Goal: Task Accomplishment & Management: Use online tool/utility

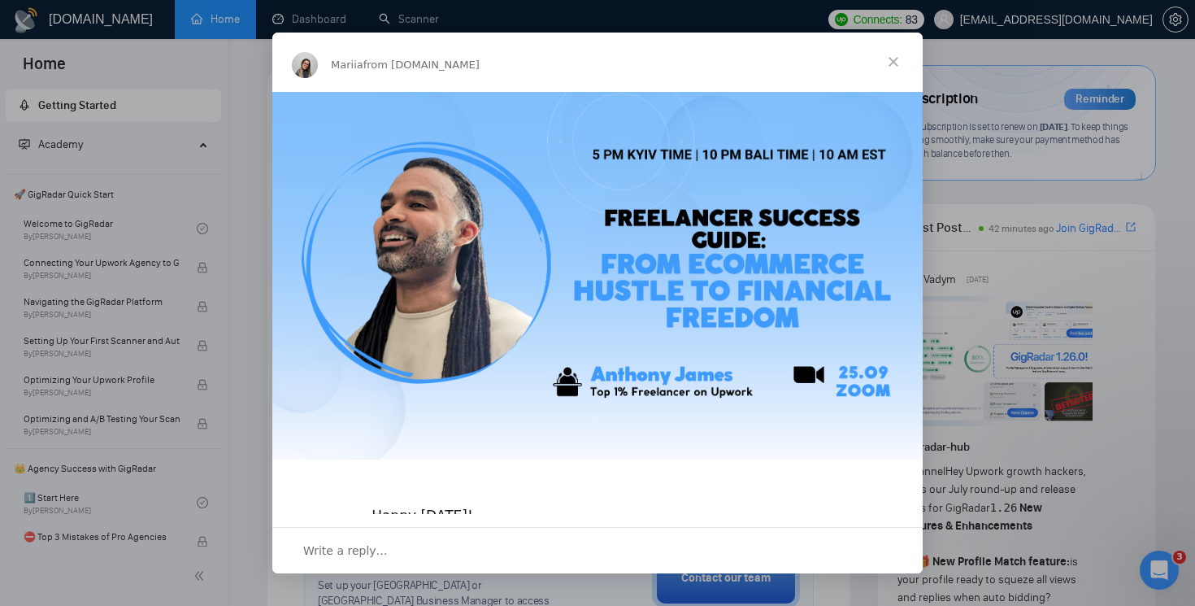
click at [890, 63] on span "Close" at bounding box center [893, 62] width 59 height 59
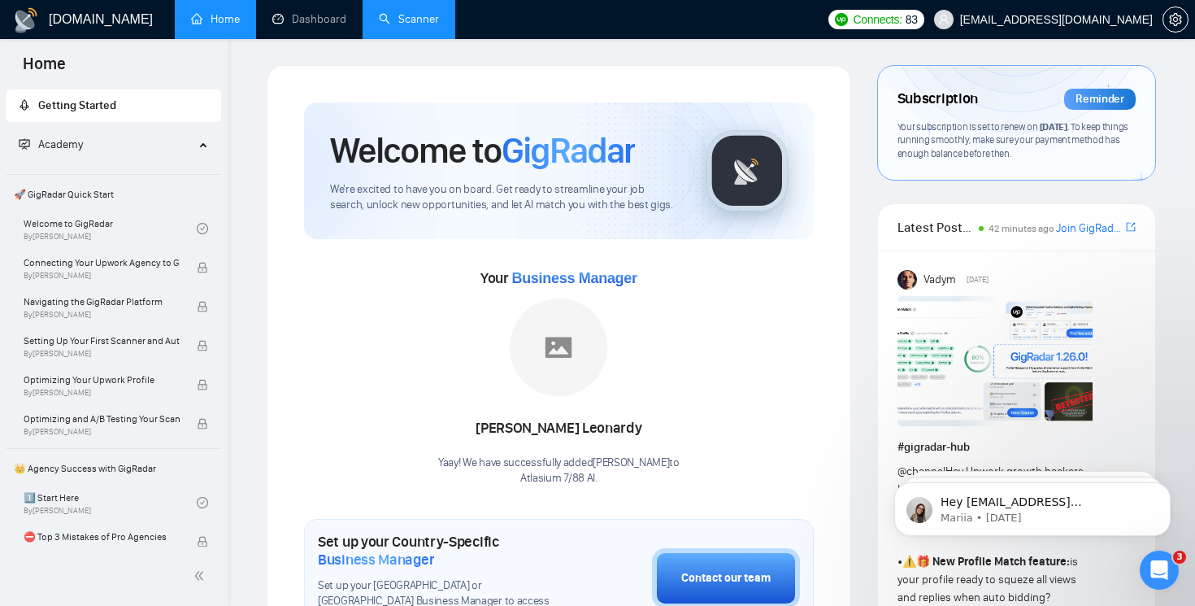
click at [400, 17] on link "Scanner" at bounding box center [409, 19] width 60 height 14
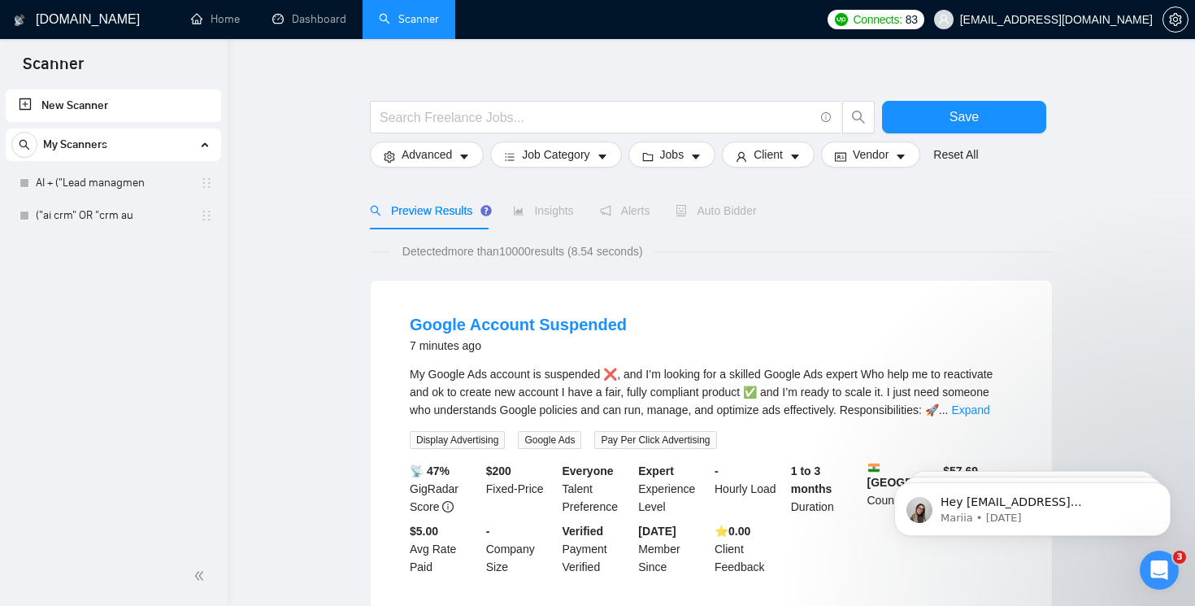
scroll to position [32, 0]
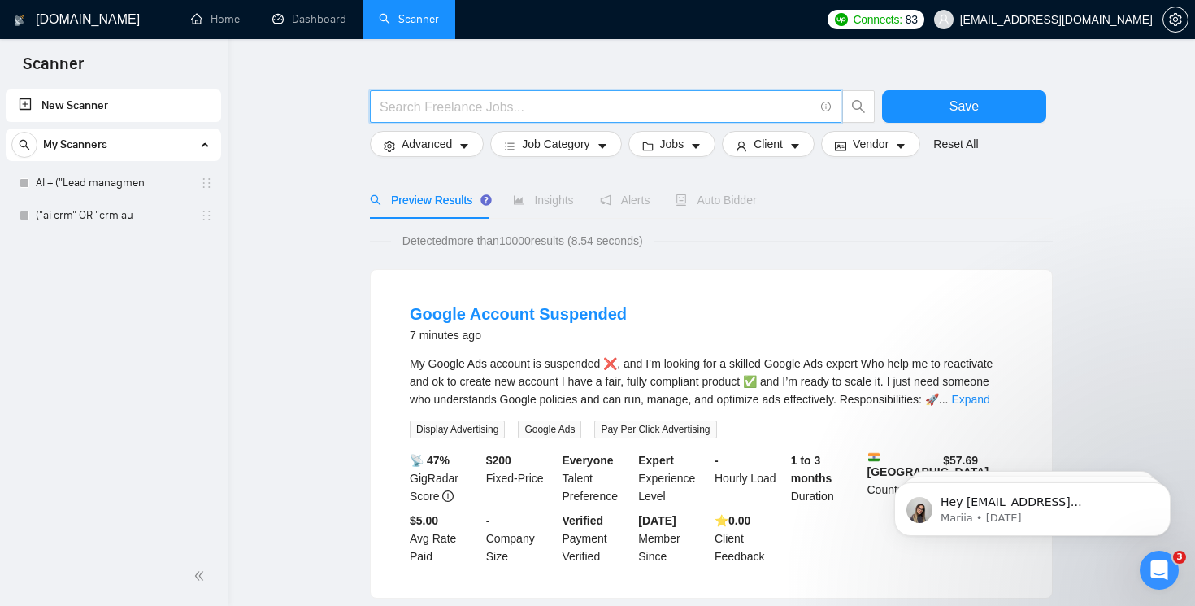
click at [745, 113] on input "text" at bounding box center [597, 107] width 434 height 20
paste input "("ai crm" OR "crm automation" OR "sales pipeline crm" OR "pipeline automation" …"
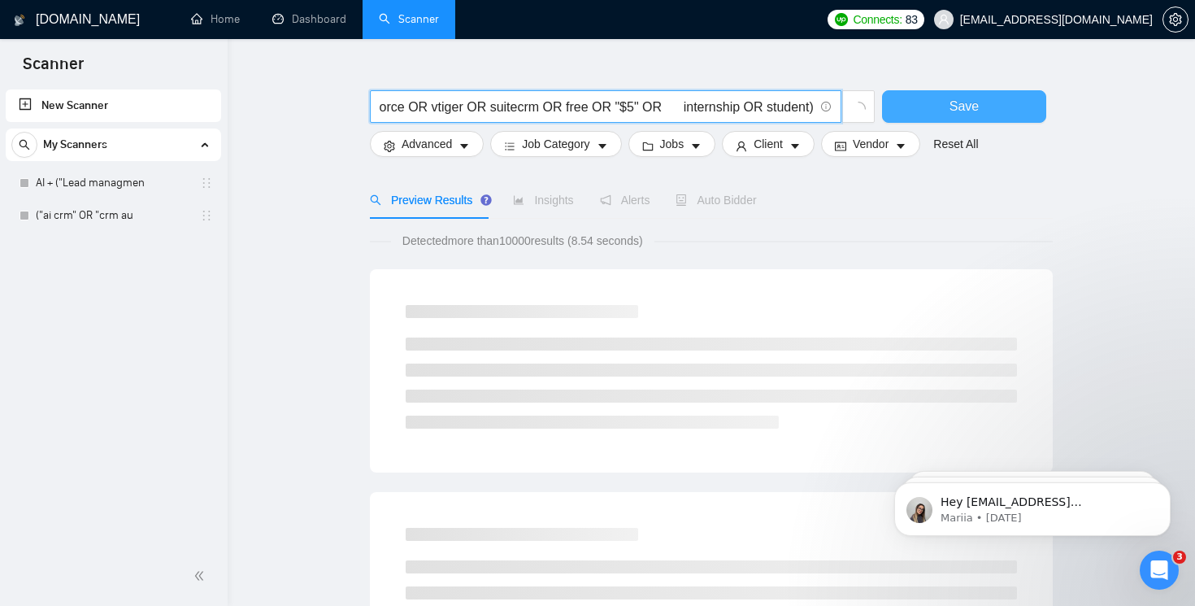
type input "("ai crm" OR "crm automation" OR "sales pipeline crm" OR "pipeline automation" …"
click at [959, 108] on span "Save" at bounding box center [964, 106] width 29 height 20
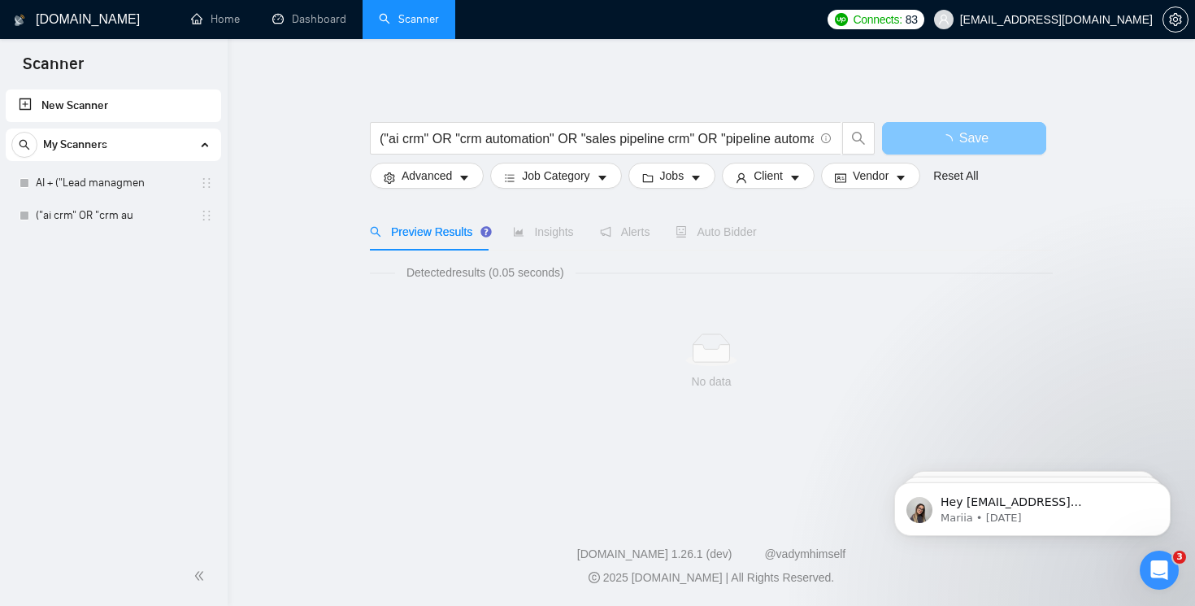
scroll to position [0, 0]
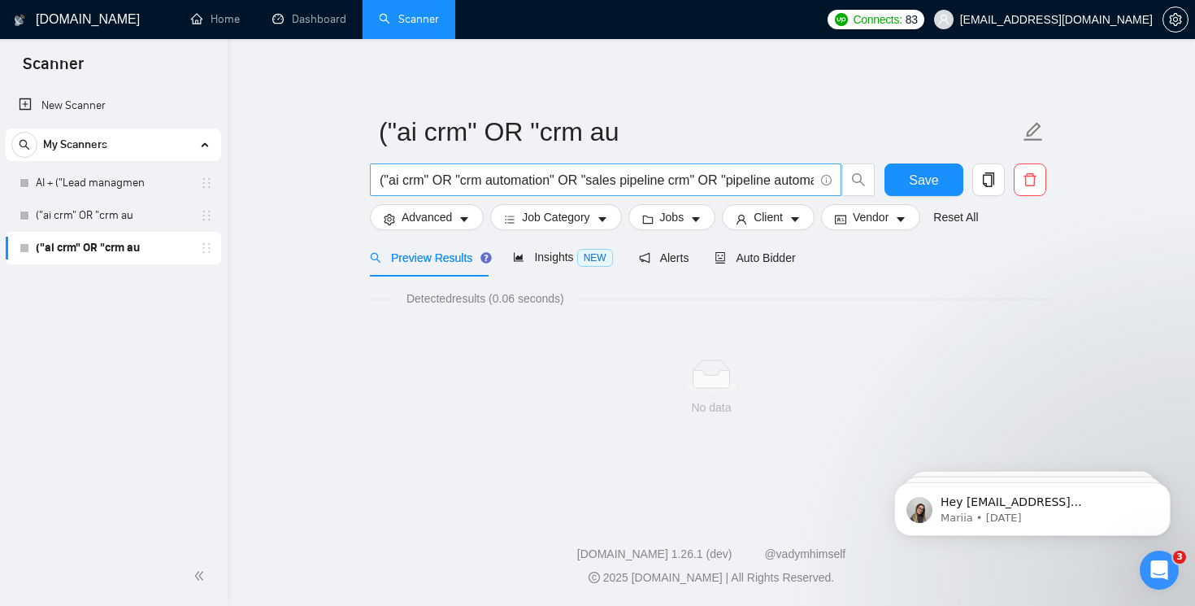
click at [683, 183] on input "("ai crm" OR "crm automation" OR "sales pipeline crm" OR "pipeline automation" …" at bounding box center [597, 180] width 434 height 20
click at [558, 182] on input "("ai crm" OR "crm automation" OR "sales pipeline crm" OR "pipeline automation" …" at bounding box center [597, 180] width 434 height 20
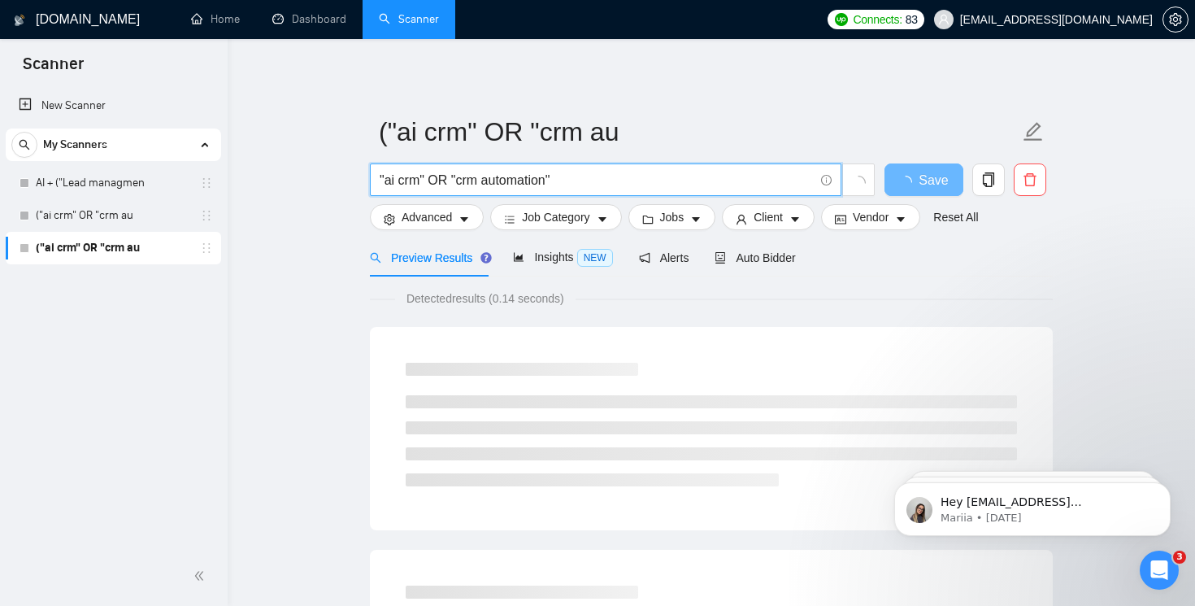
click at [694, 180] on input ""ai crm" OR "crm automation"" at bounding box center [597, 180] width 434 height 20
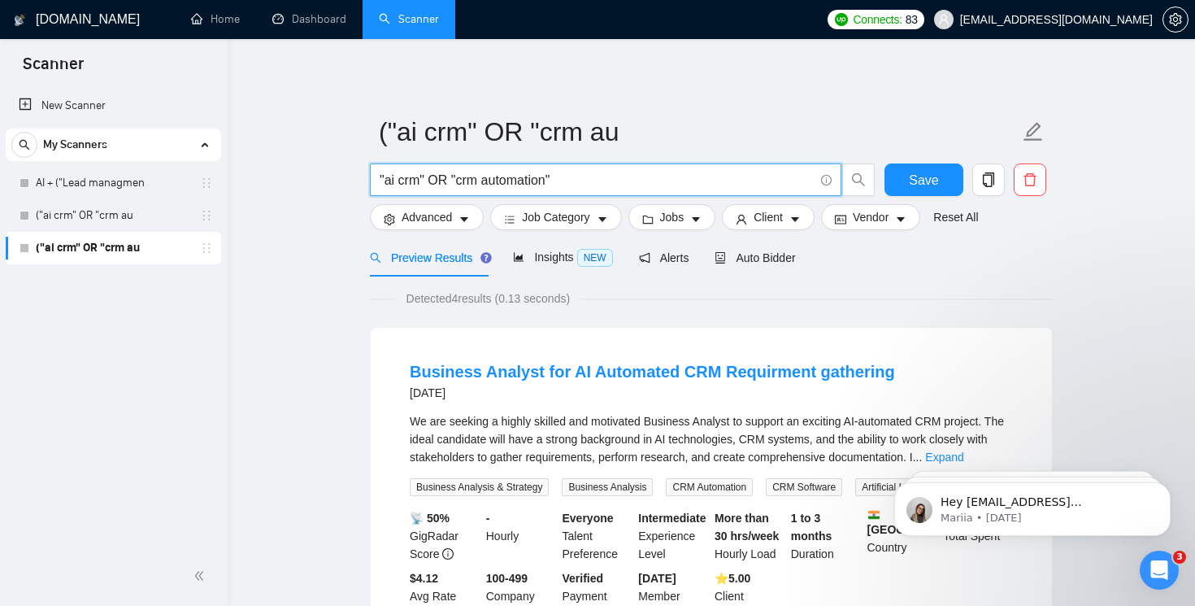
paste input "OR "sales pipeline crm""
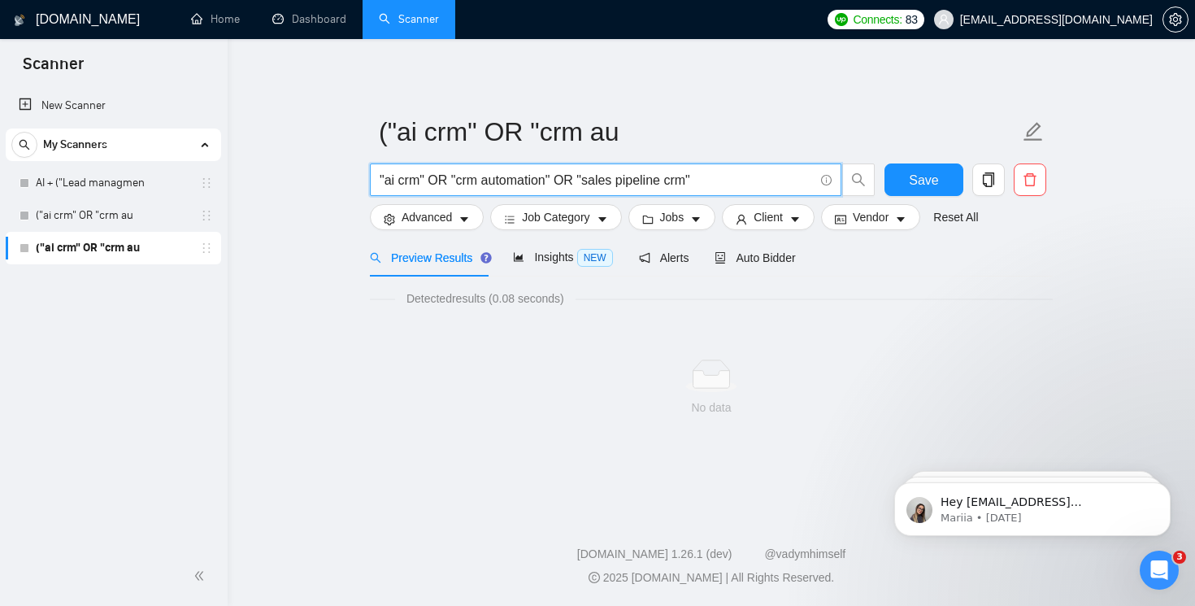
drag, startPoint x: 557, startPoint y: 180, endPoint x: 725, endPoint y: 185, distance: 167.6
click at [725, 187] on input ""ai crm" OR "crm automation" OR "sales pipeline crm"" at bounding box center [597, 180] width 434 height 20
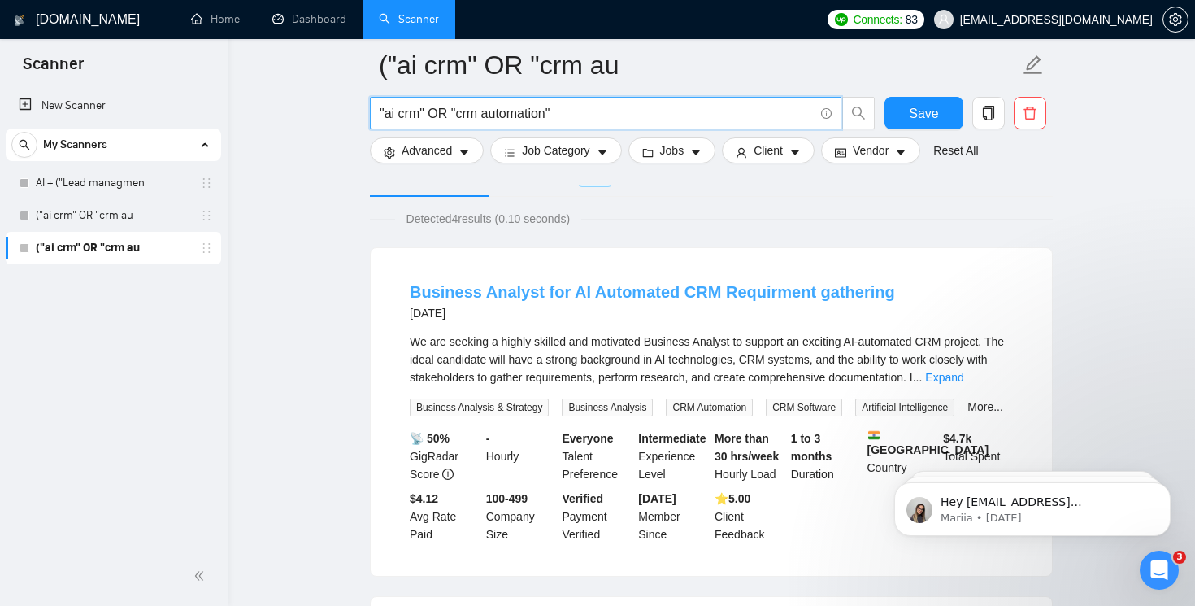
scroll to position [94, 0]
click at [472, 311] on div "[DATE]" at bounding box center [652, 313] width 485 height 20
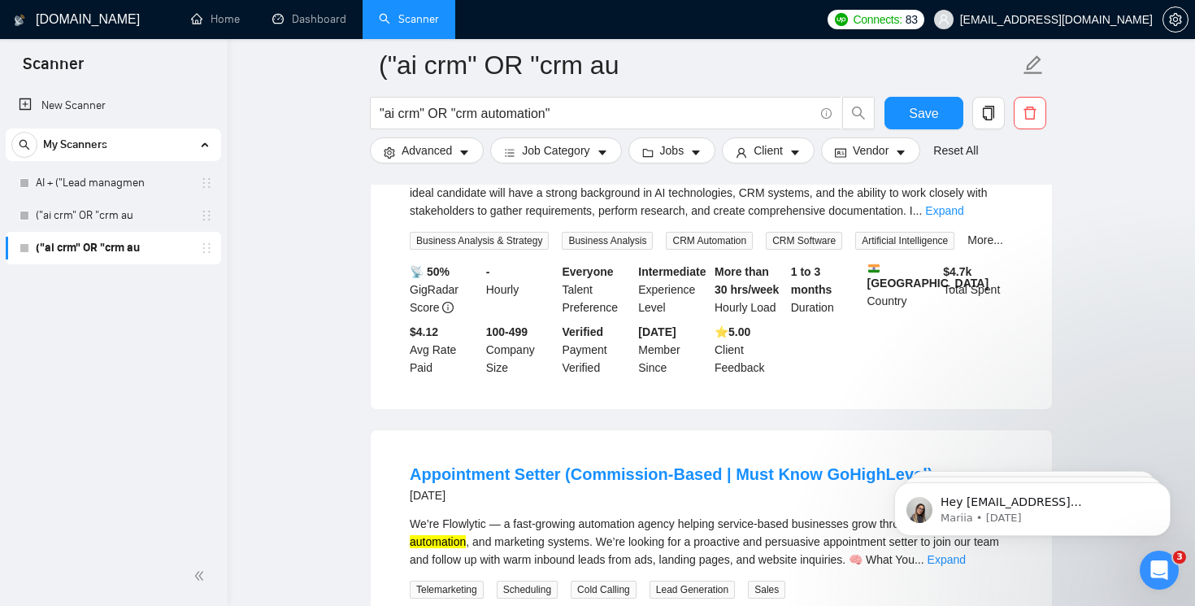
scroll to position [429, 0]
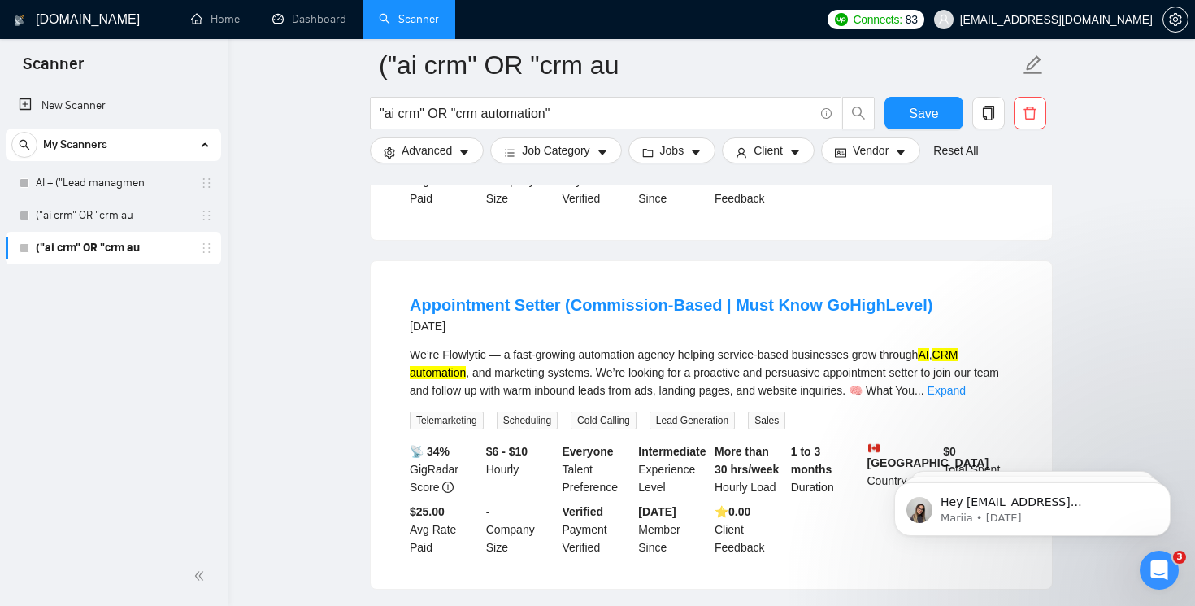
drag, startPoint x: 484, startPoint y: 350, endPoint x: 407, endPoint y: 347, distance: 77.3
click at [407, 349] on li "Appointment Setter (Commission-Based | Must Know GoHighLevel) [DATE] We’re Flow…" at bounding box center [711, 425] width 642 height 289
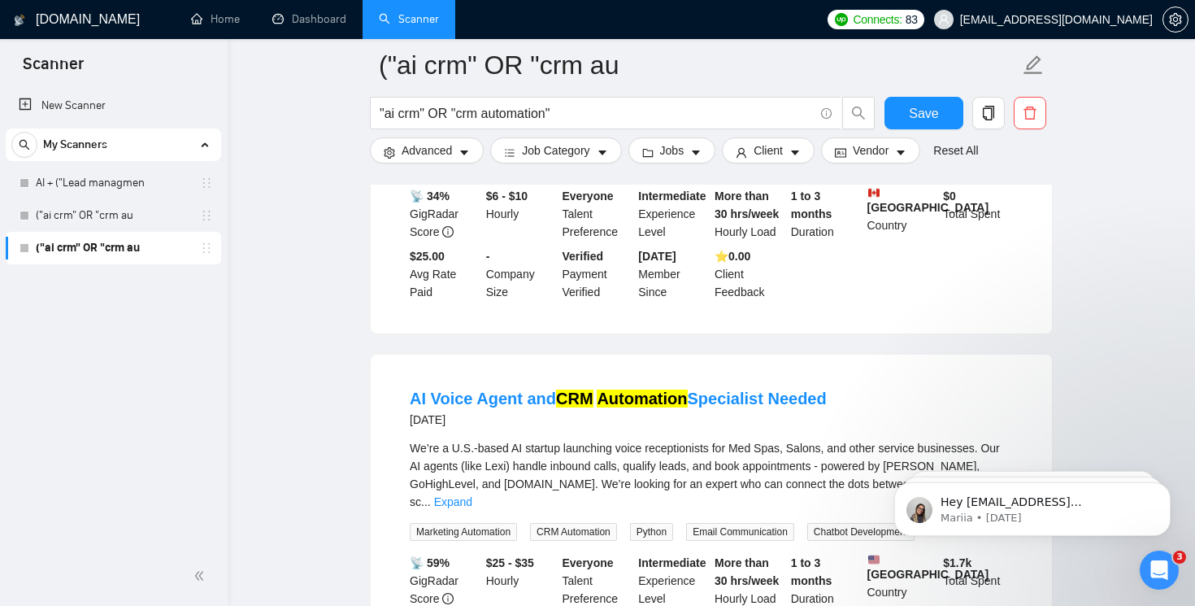
scroll to position [856, 0]
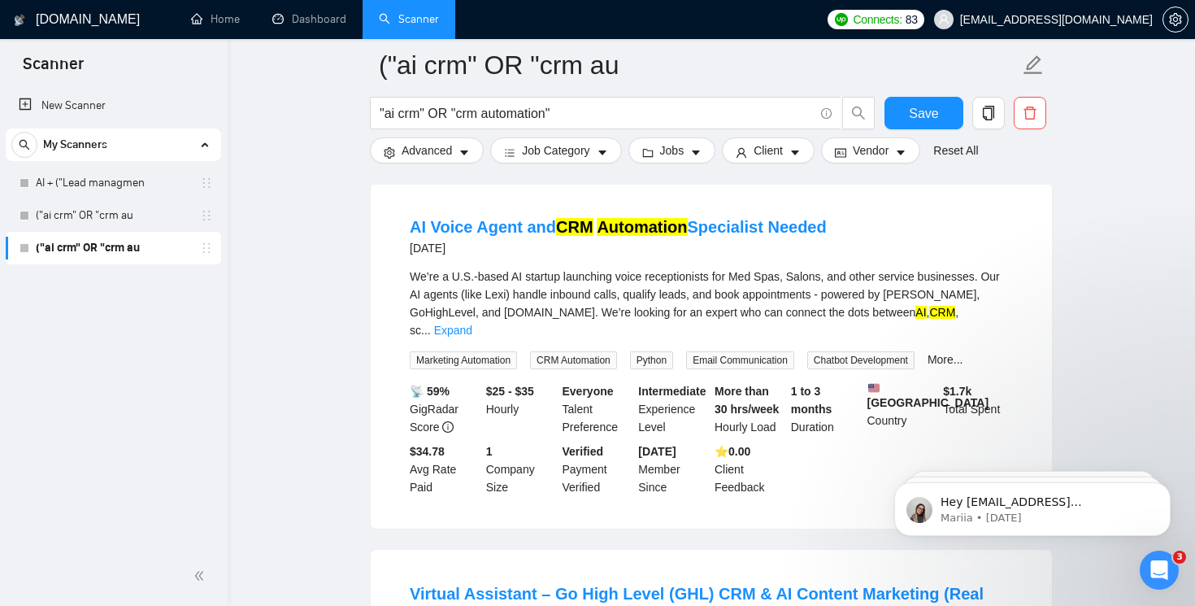
drag, startPoint x: 489, startPoint y: 276, endPoint x: 398, endPoint y: 275, distance: 91.1
click at [398, 275] on li "AI Voice Agent and CRM Automation Specialist Needed [DATE] We’re a U.S.-based A…" at bounding box center [711, 355] width 642 height 307
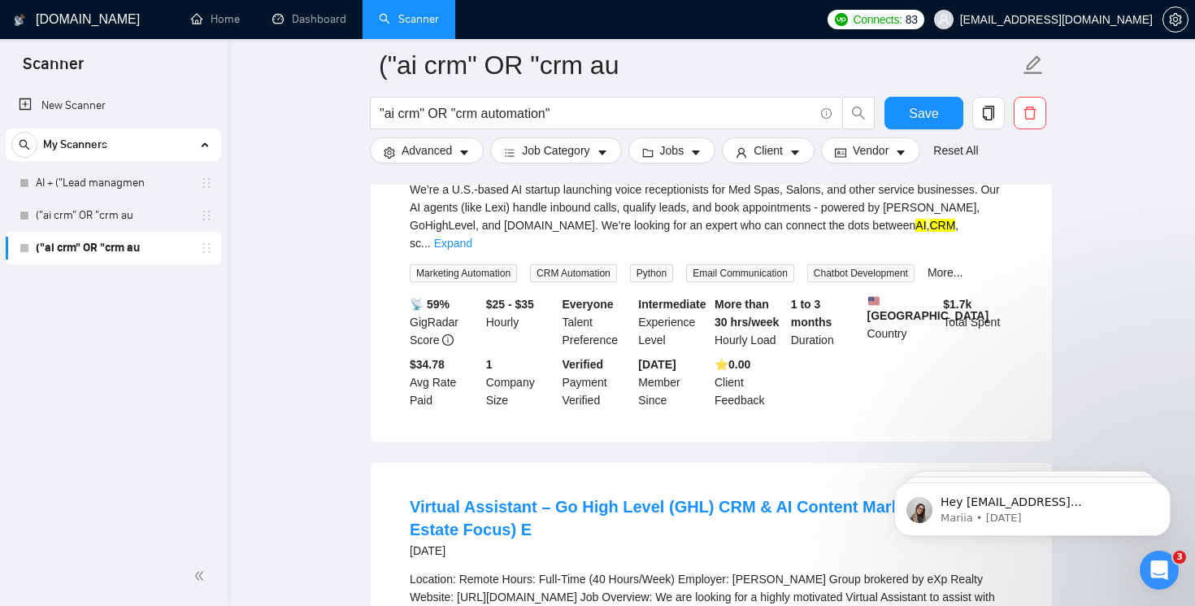
scroll to position [1044, 0]
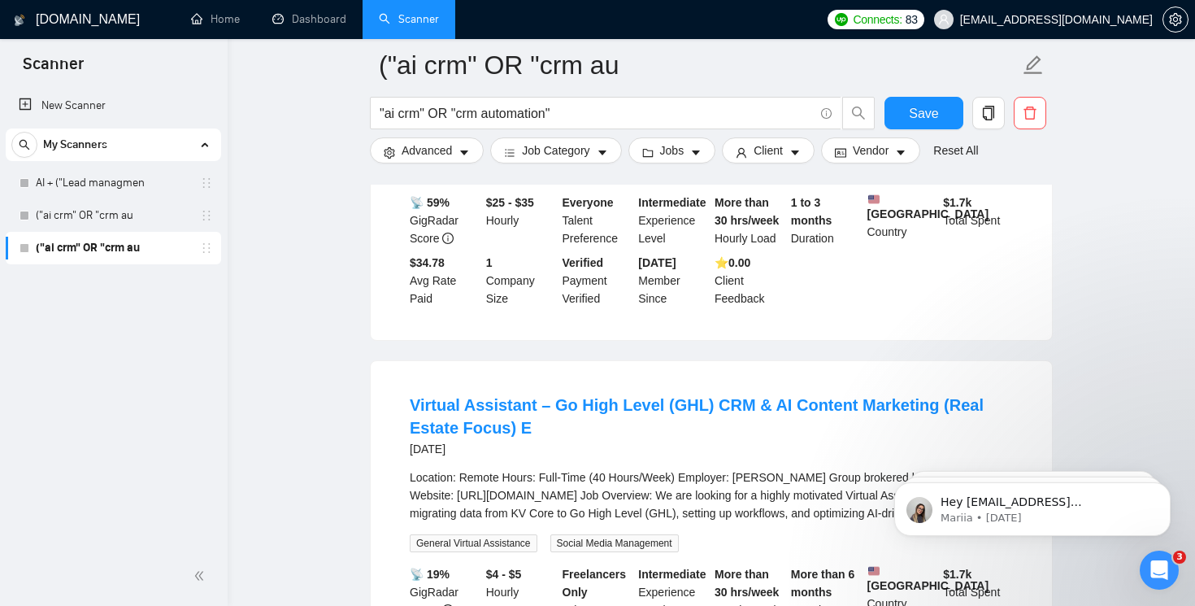
drag, startPoint x: 489, startPoint y: 456, endPoint x: 400, endPoint y: 458, distance: 88.7
click at [400, 458] on li "Virtual Assistant – Go High Level (GHL) CRM & AI Content Marketing (Real Estate…" at bounding box center [711, 545] width 642 height 329
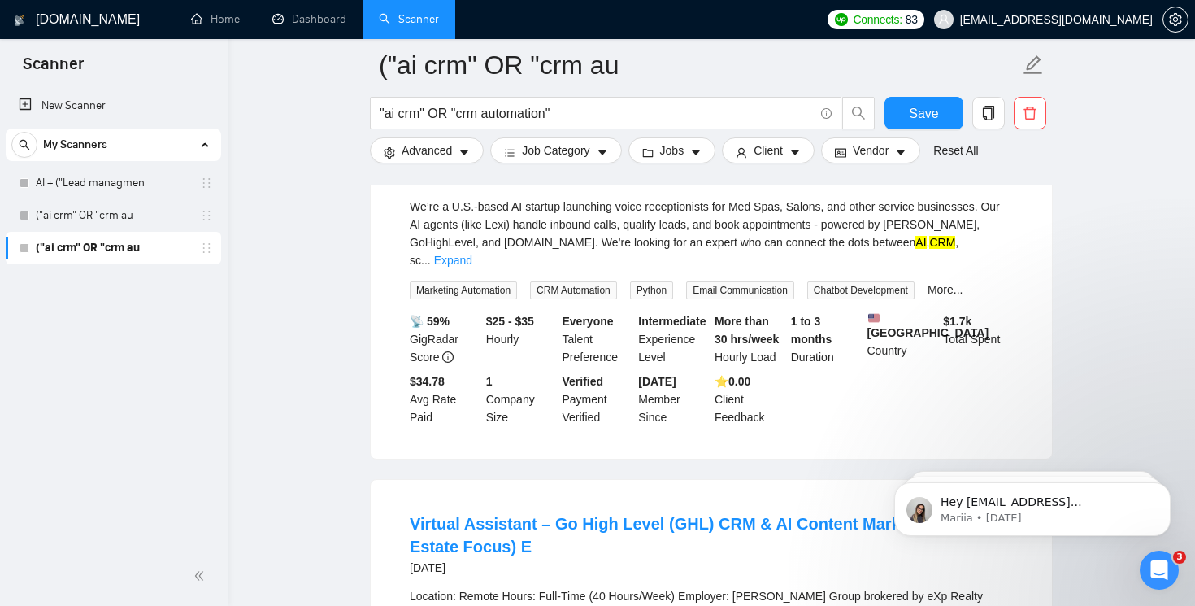
scroll to position [1067, 0]
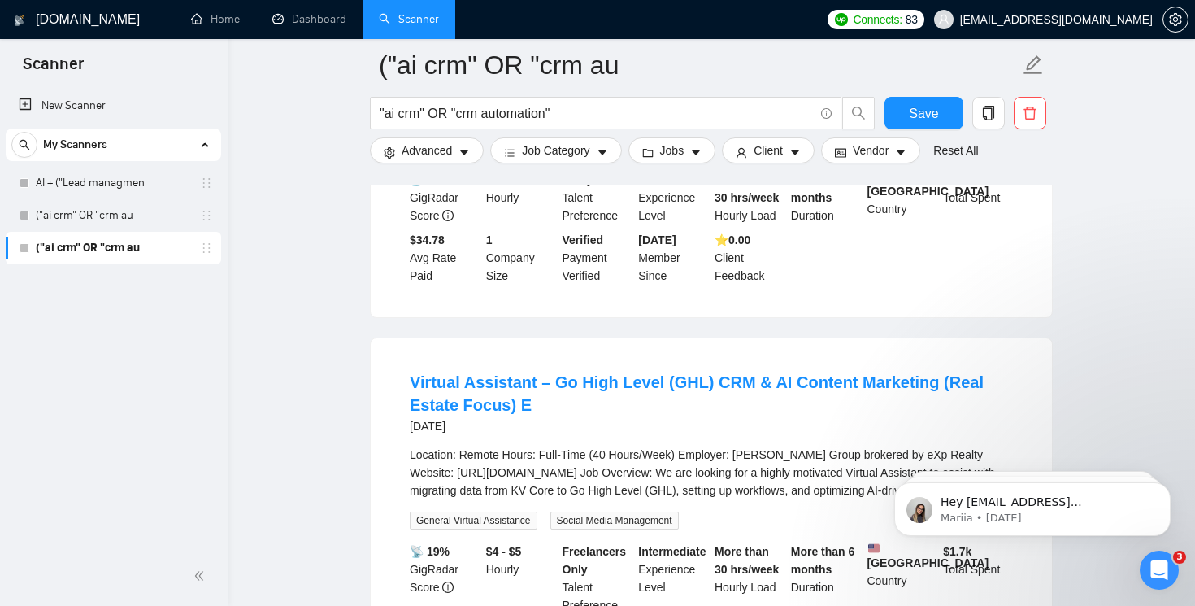
click at [494, 436] on div "[DATE]" at bounding box center [711, 426] width 603 height 20
drag, startPoint x: 485, startPoint y: 433, endPoint x: 408, endPoint y: 432, distance: 76.4
click at [408, 432] on li "Virtual Assistant – Go High Level (GHL) CRM & AI Content Marketing (Real Estate…" at bounding box center [711, 522] width 642 height 329
click at [517, 441] on div "Virtual Assistant – Go High Level (GHL) CRM & AI Content Marketing (Real Estate…" at bounding box center [711, 406] width 603 height 70
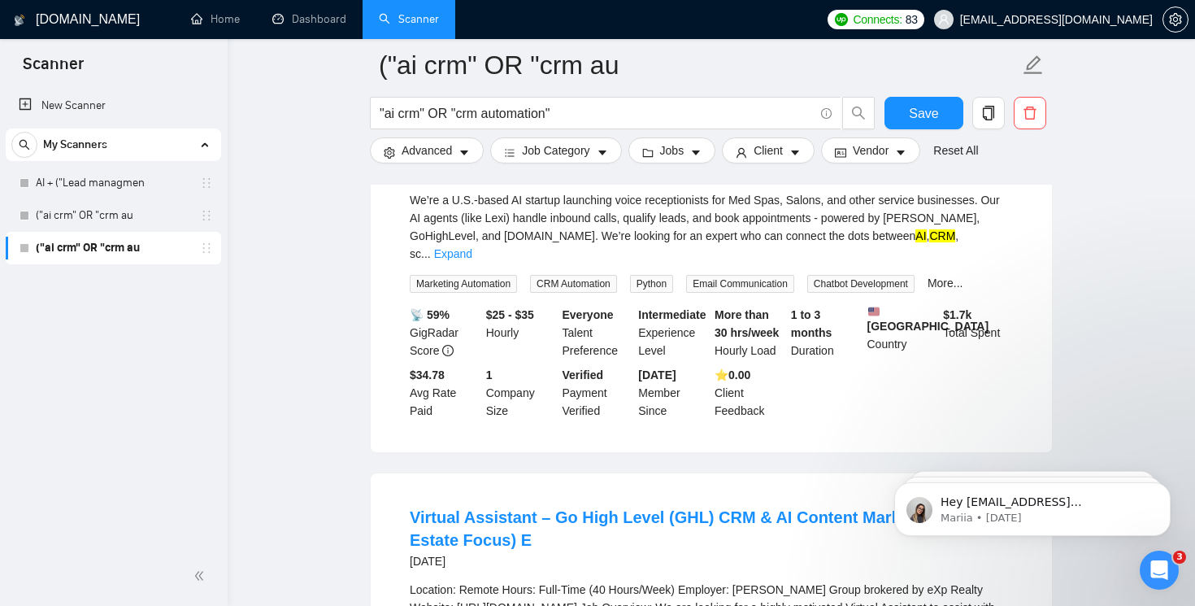
scroll to position [874, 0]
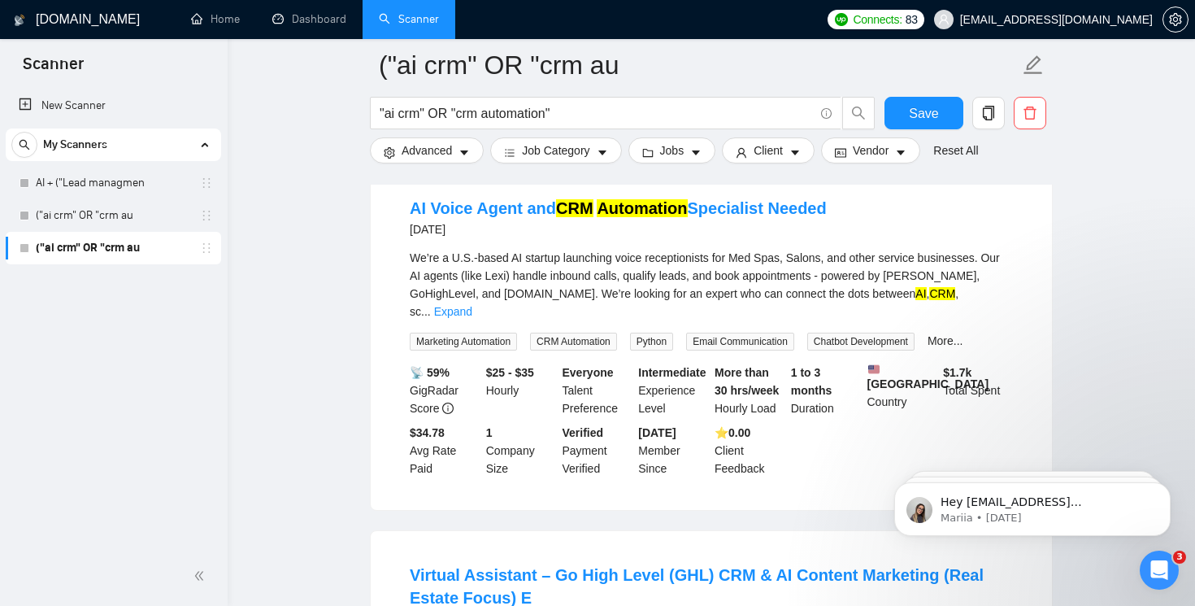
drag, startPoint x: 494, startPoint y: 255, endPoint x: 398, endPoint y: 255, distance: 96.0
click at [398, 255] on li "AI Voice Agent and CRM Automation Specialist Needed [DATE] We’re a U.S.-based A…" at bounding box center [711, 337] width 642 height 307
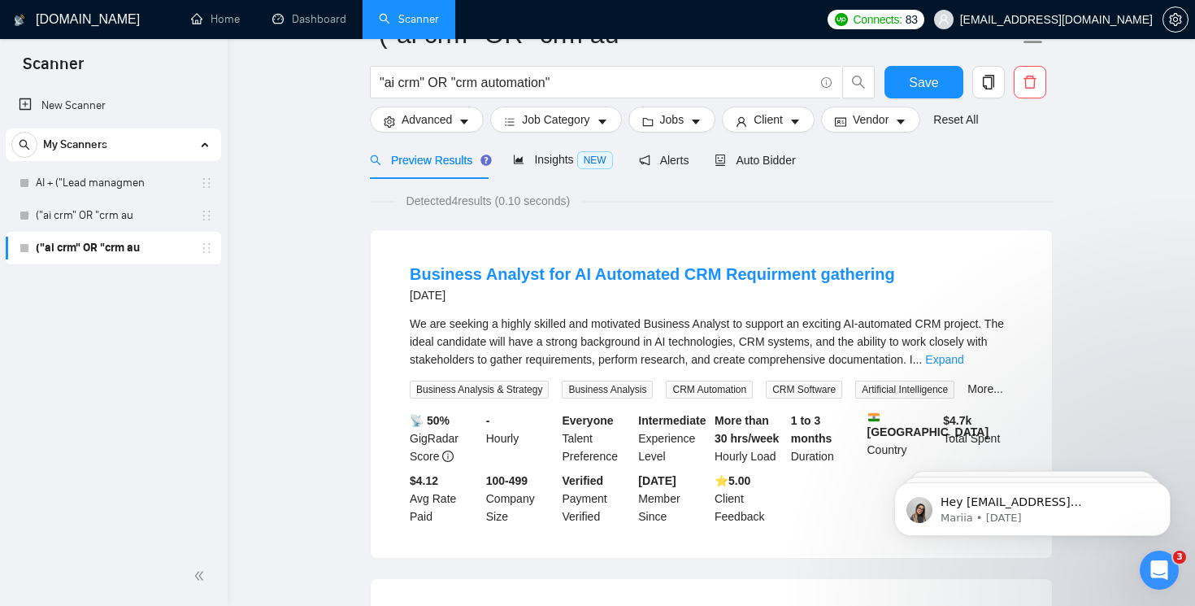
scroll to position [0, 0]
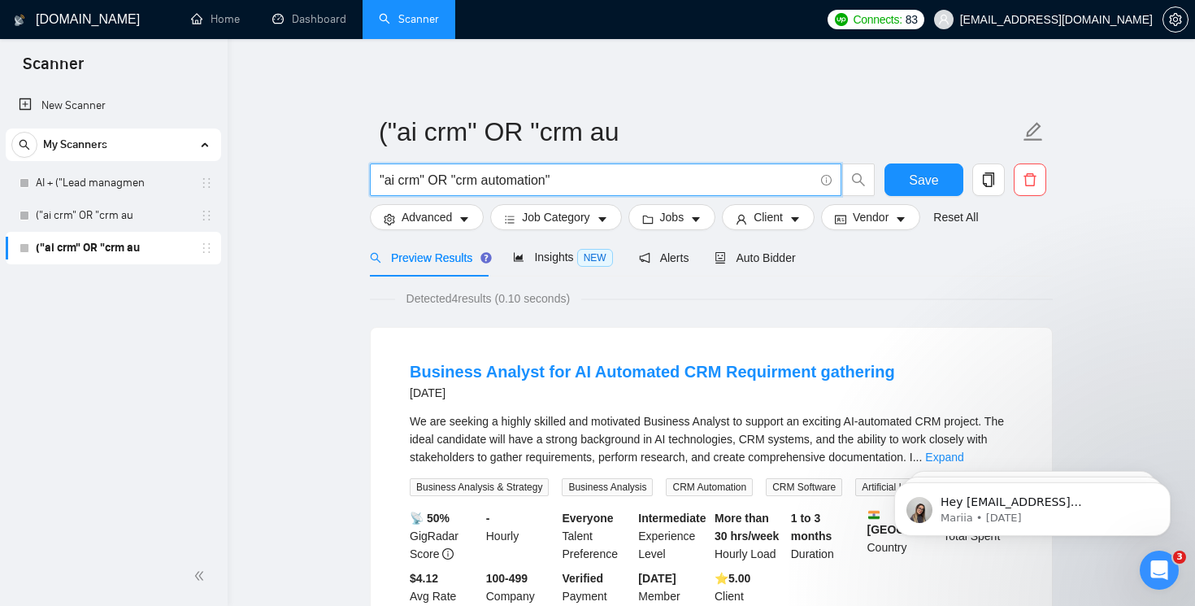
drag, startPoint x: 427, startPoint y: 179, endPoint x: 640, endPoint y: 178, distance: 213.1
click at [639, 179] on input ""ai crm" OR "crm automation"" at bounding box center [597, 180] width 434 height 20
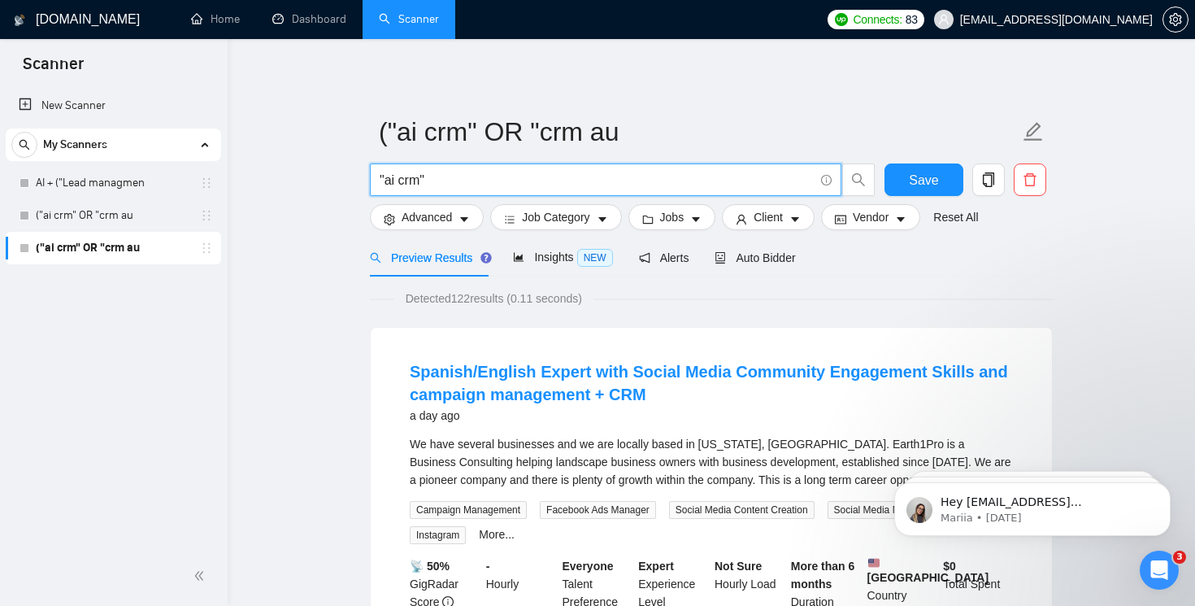
type input "h"
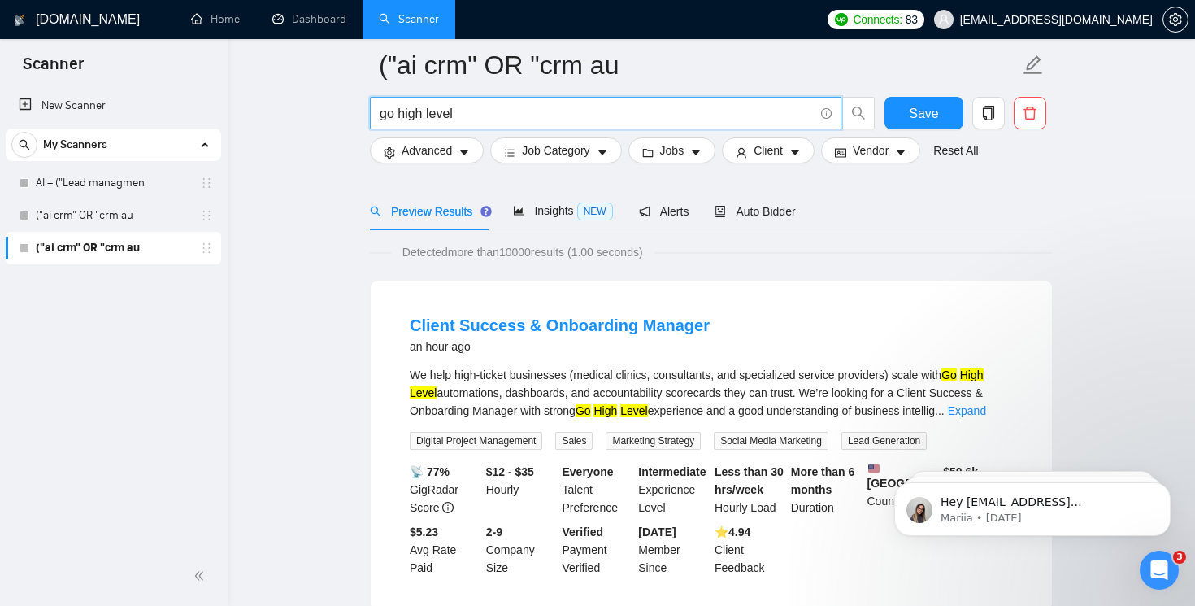
scroll to position [118, 0]
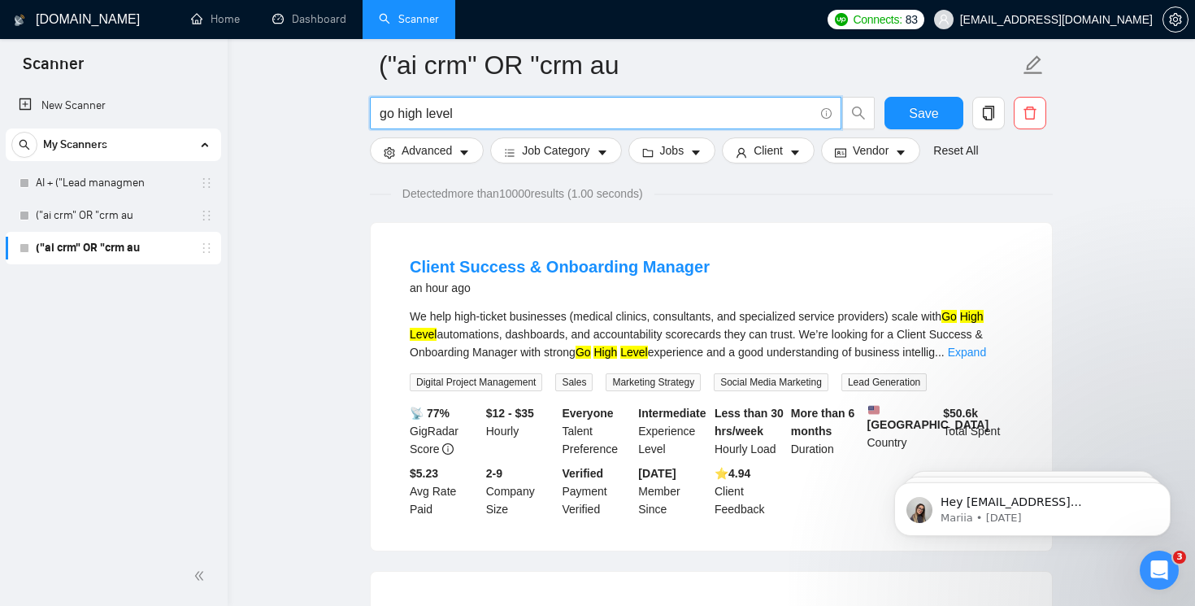
type input "go high level"
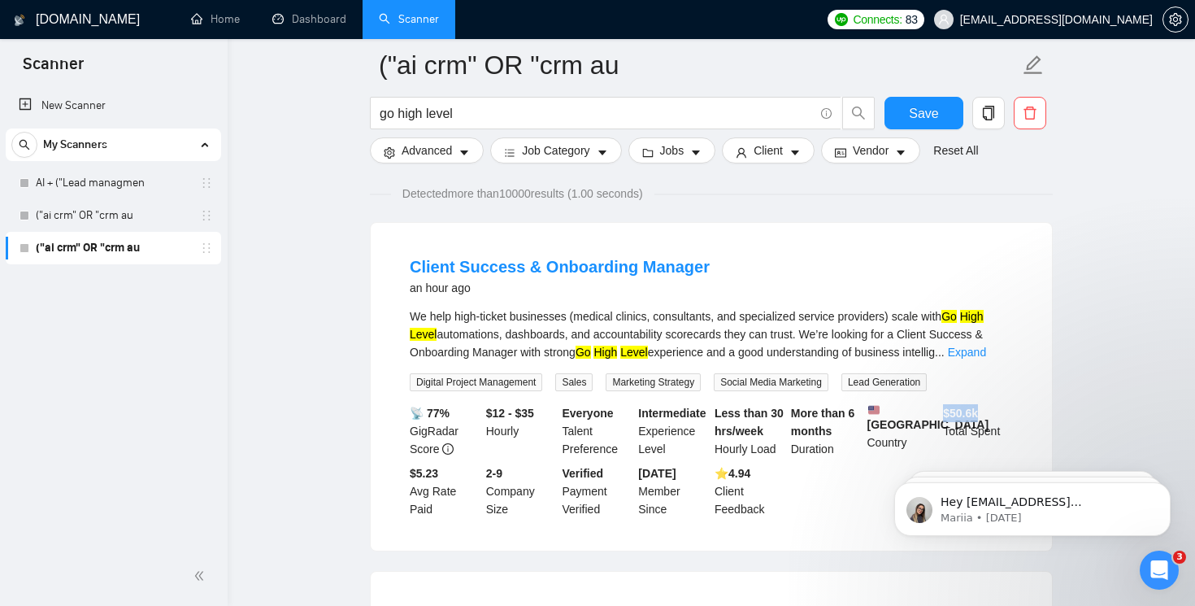
drag, startPoint x: 946, startPoint y: 411, endPoint x: 984, endPoint y: 410, distance: 38.3
click at [984, 410] on div "$ 50.6k Total Spent" at bounding box center [978, 431] width 76 height 54
drag, startPoint x: 441, startPoint y: 516, endPoint x: 420, endPoint y: 484, distance: 37.7
click at [420, 484] on div "$5.23 Avg Rate Paid" at bounding box center [445, 491] width 76 height 54
drag, startPoint x: 525, startPoint y: 428, endPoint x: 485, endPoint y: 408, distance: 45.1
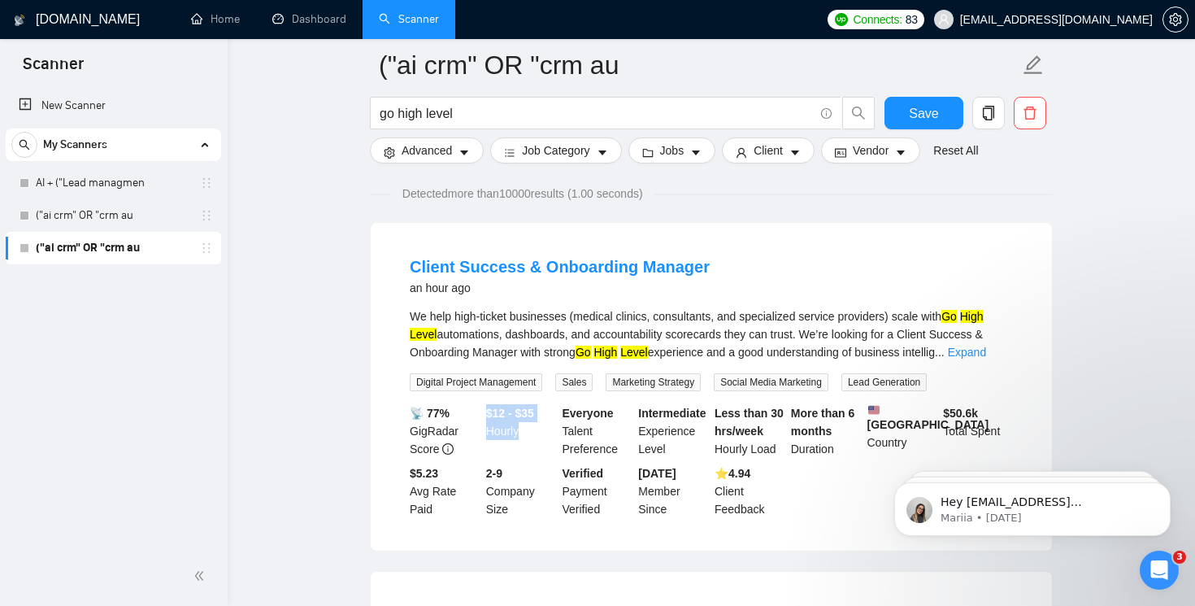
click at [485, 408] on div "$12 - $35 Hourly" at bounding box center [521, 431] width 76 height 54
click at [766, 154] on span "Client" at bounding box center [768, 151] width 29 height 18
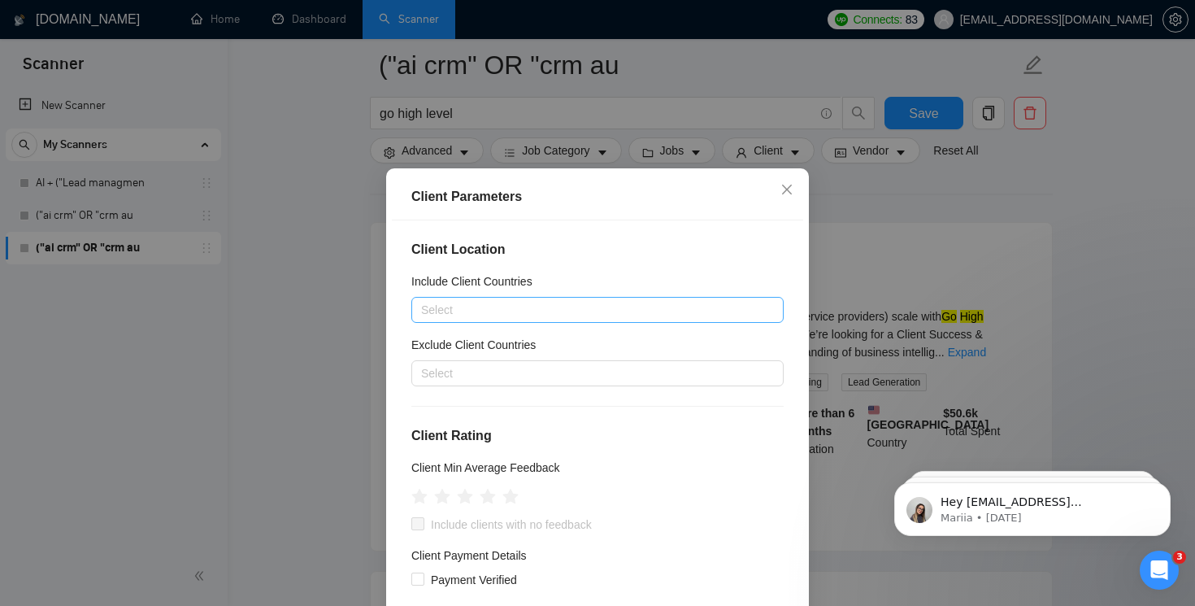
click at [565, 317] on div at bounding box center [590, 310] width 348 height 20
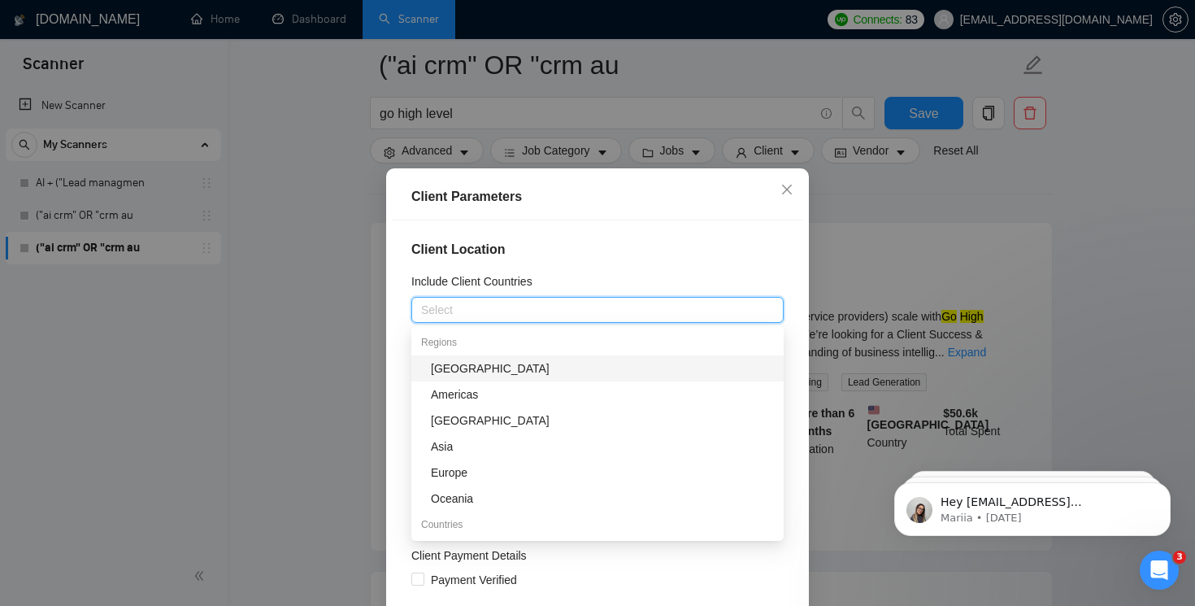
type input "c"
type input "uni"
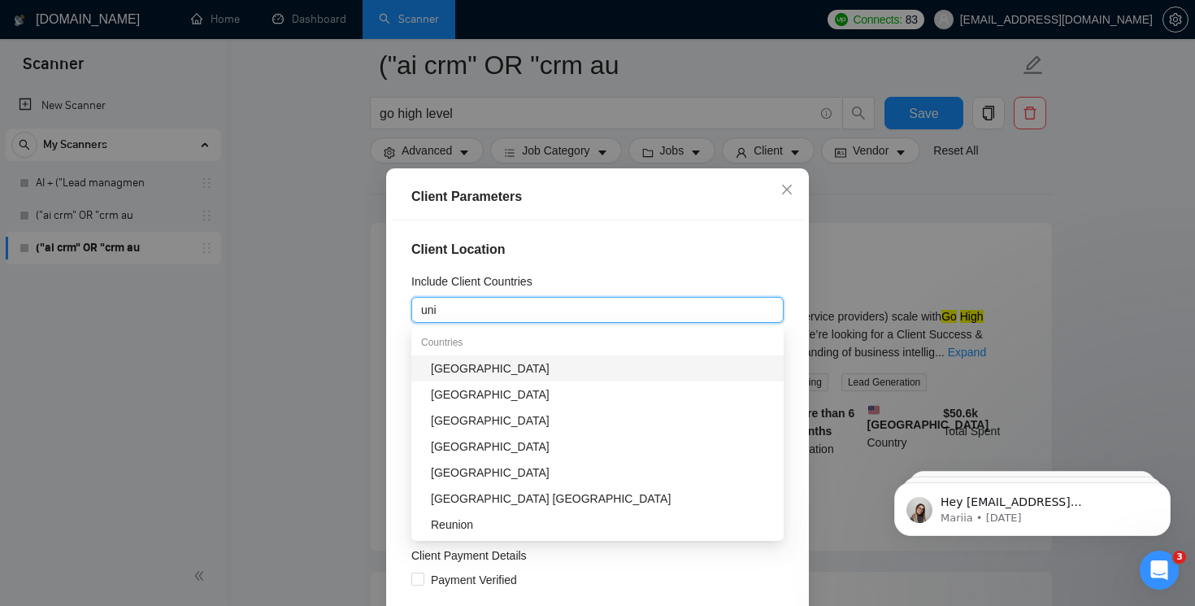
click at [516, 367] on div "[GEOGRAPHIC_DATA]" at bounding box center [602, 368] width 343 height 18
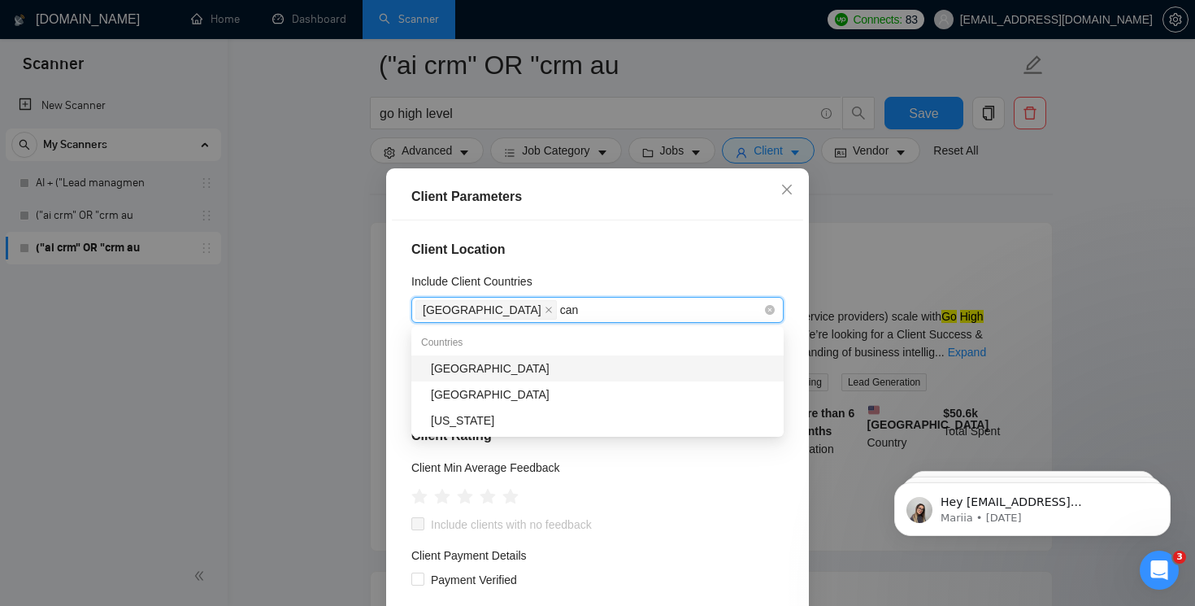
type input "cana"
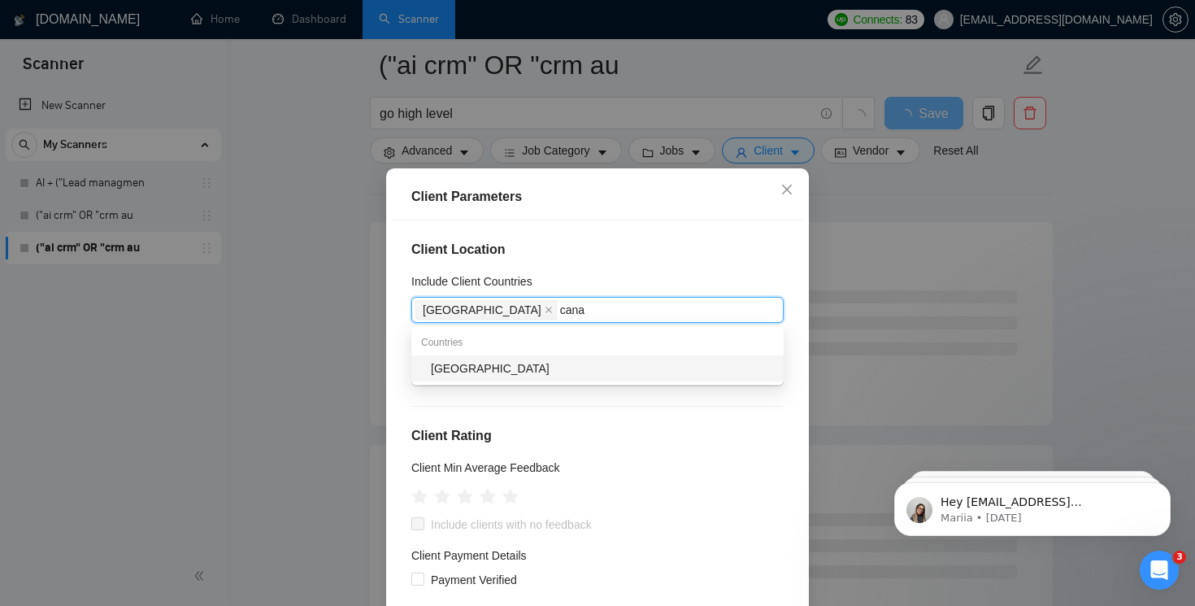
click at [498, 377] on div "[GEOGRAPHIC_DATA]" at bounding box center [602, 368] width 343 height 18
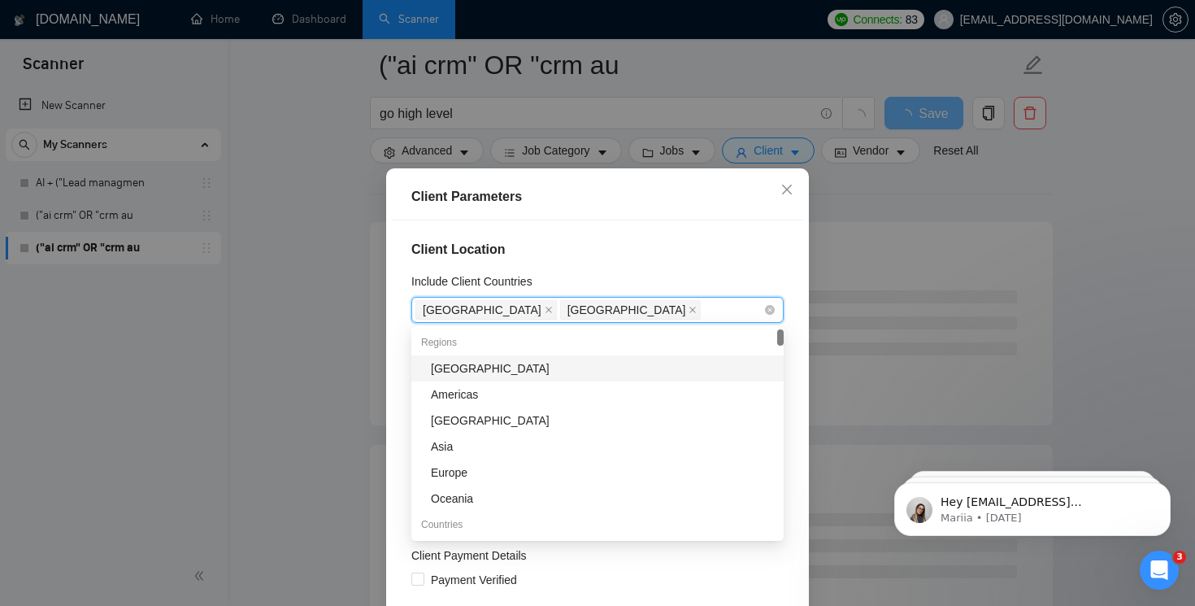
click at [603, 308] on div "[GEOGRAPHIC_DATA] [GEOGRAPHIC_DATA]" at bounding box center [590, 309] width 348 height 23
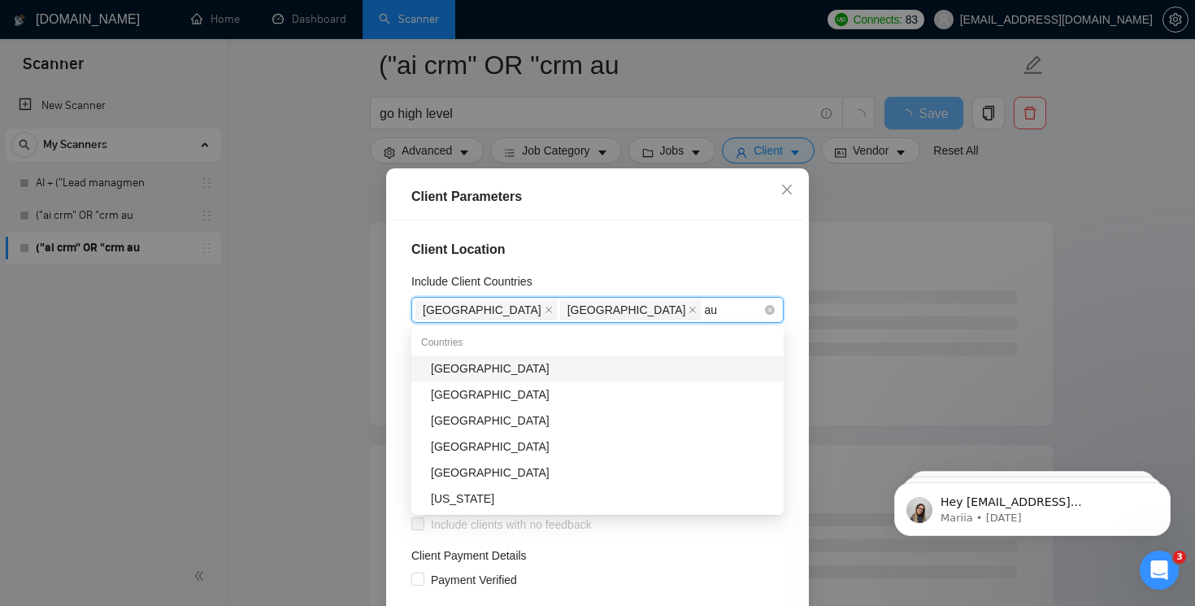
type input "aus"
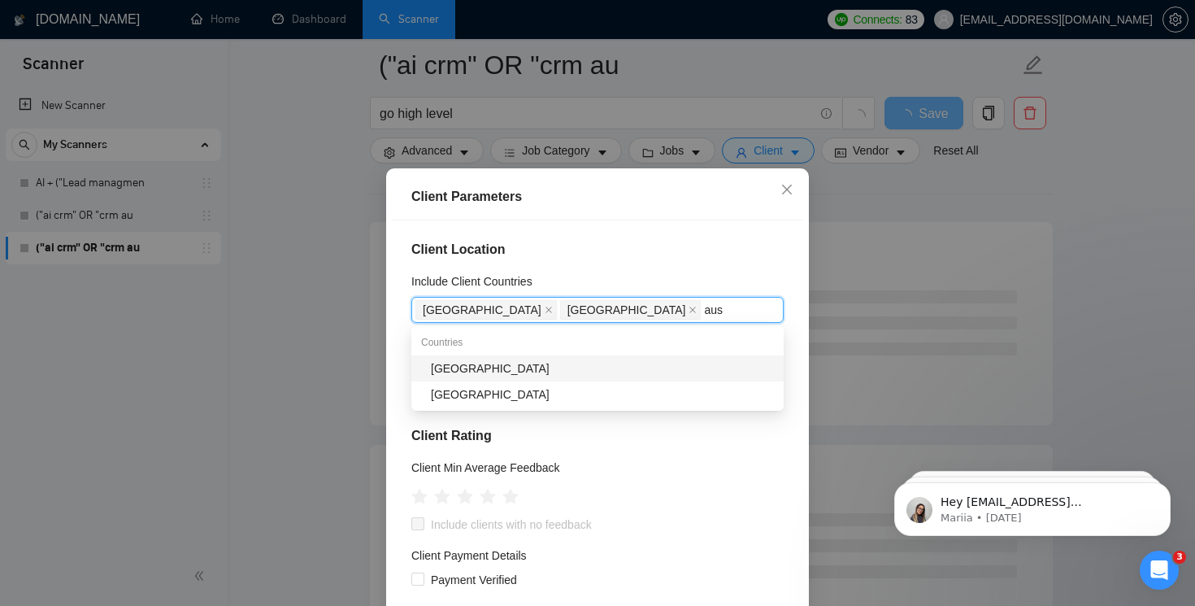
click at [507, 368] on div "[GEOGRAPHIC_DATA]" at bounding box center [602, 368] width 343 height 18
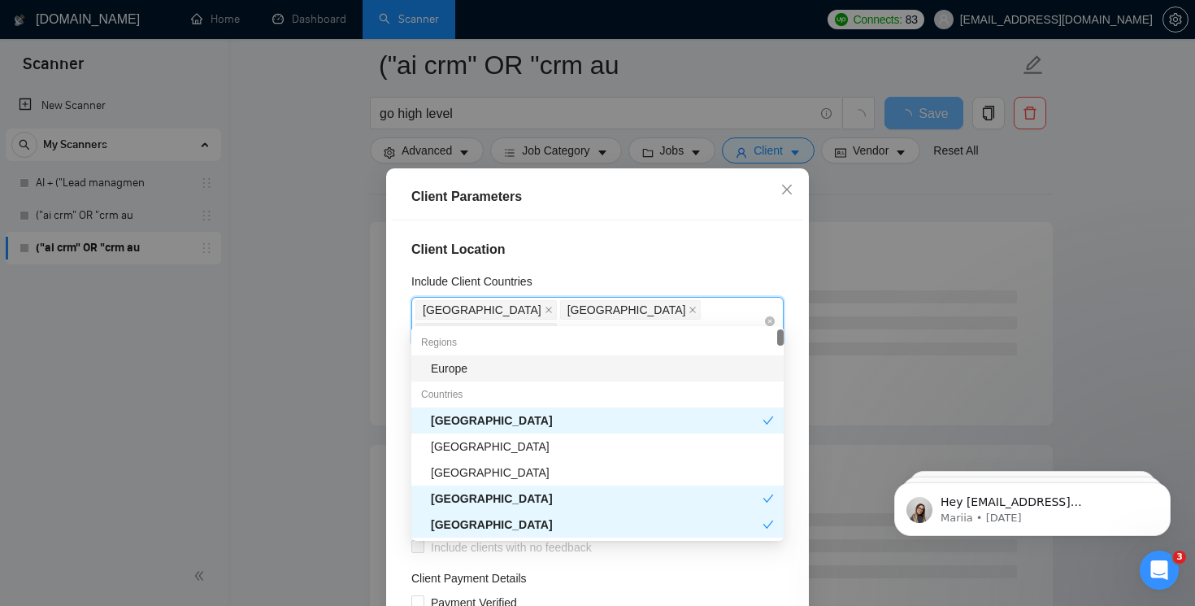
type input "uni"
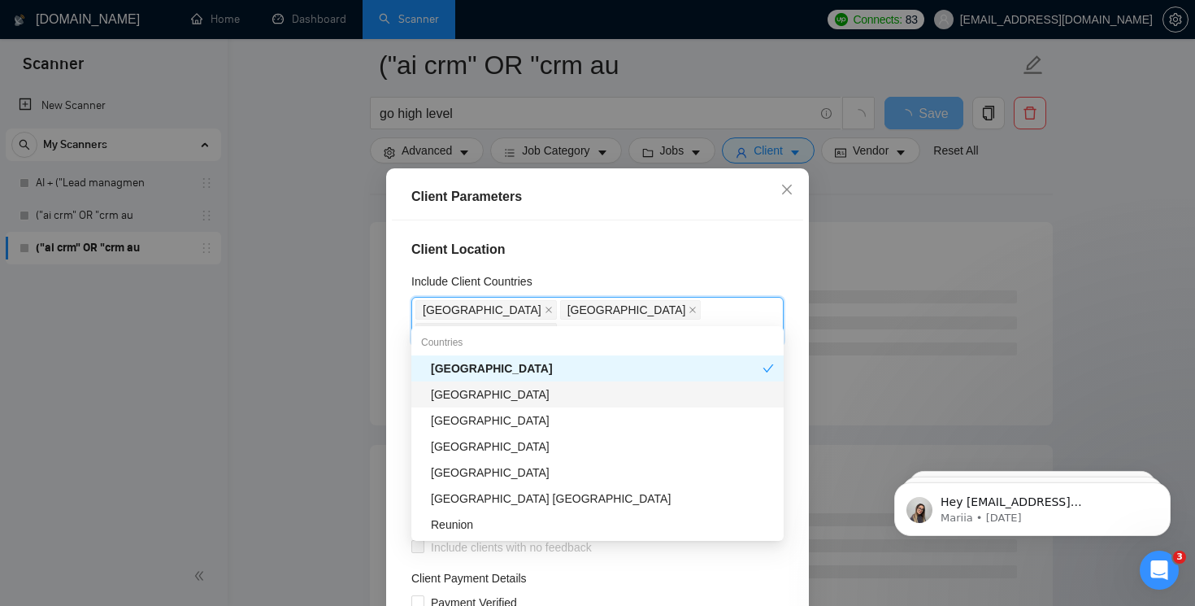
click at [515, 390] on div "[GEOGRAPHIC_DATA]" at bounding box center [602, 394] width 343 height 18
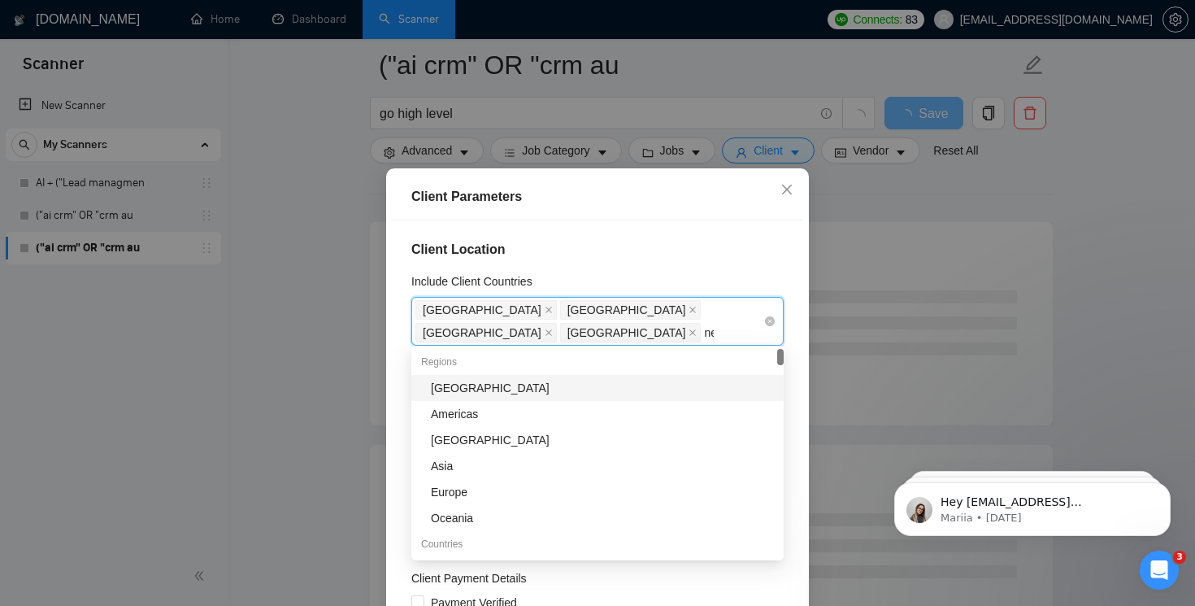
type input "new"
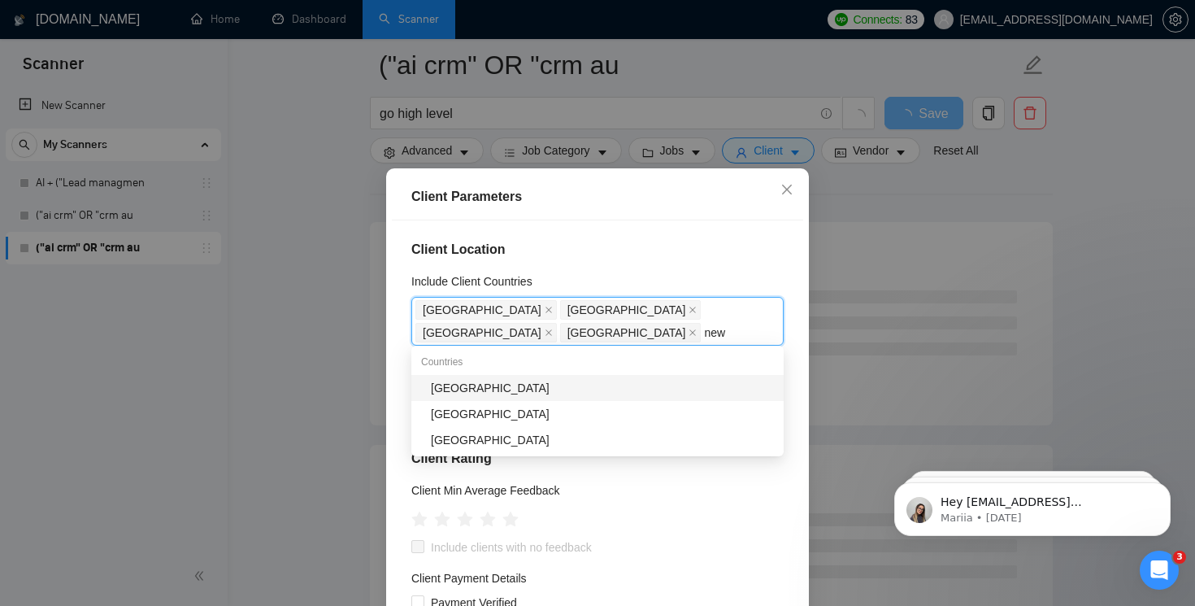
click at [475, 393] on div "[GEOGRAPHIC_DATA]" at bounding box center [602, 388] width 343 height 18
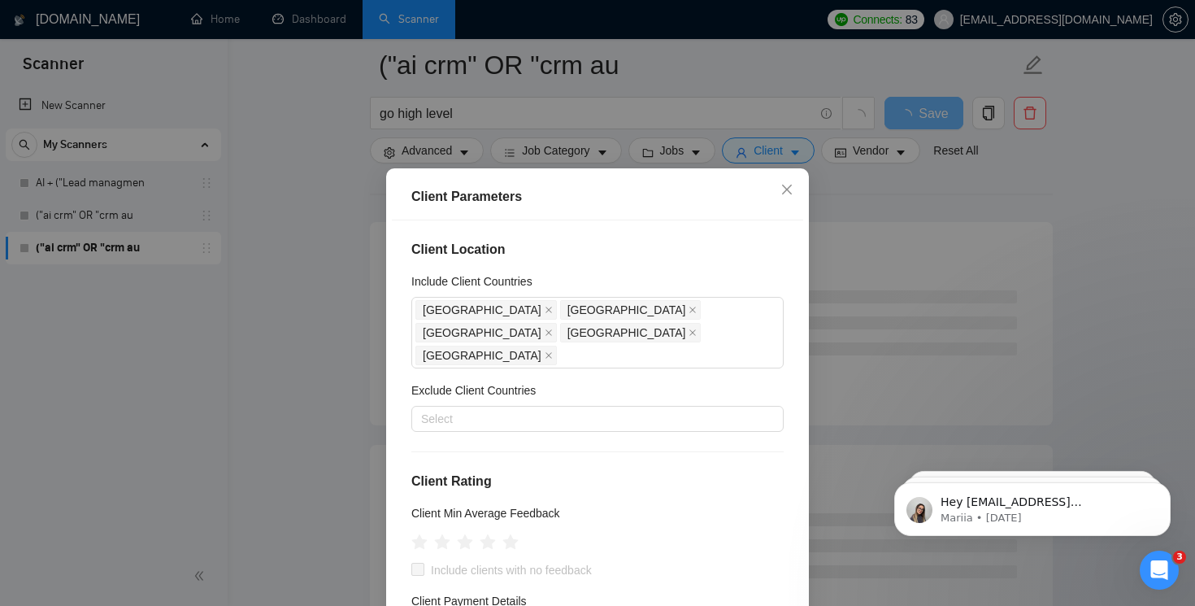
click at [684, 238] on div "Client Location Include Client Countries [GEOGRAPHIC_DATA] [GEOGRAPHIC_DATA] [G…" at bounding box center [597, 432] width 411 height 425
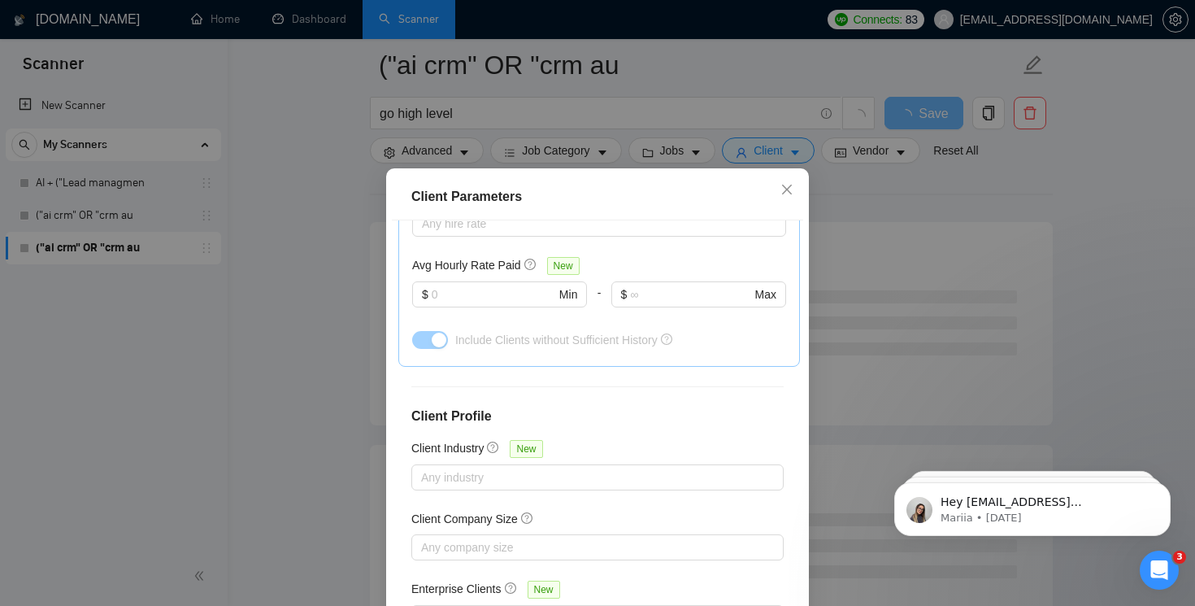
scroll to position [111, 0]
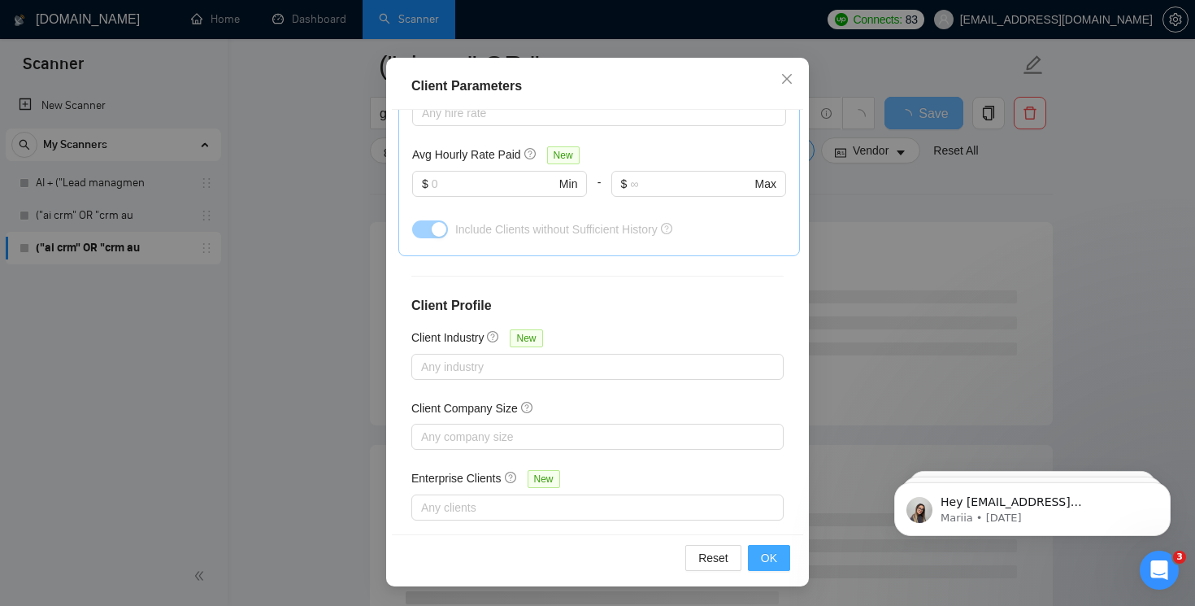
click at [763, 551] on span "OK" at bounding box center [769, 558] width 16 height 18
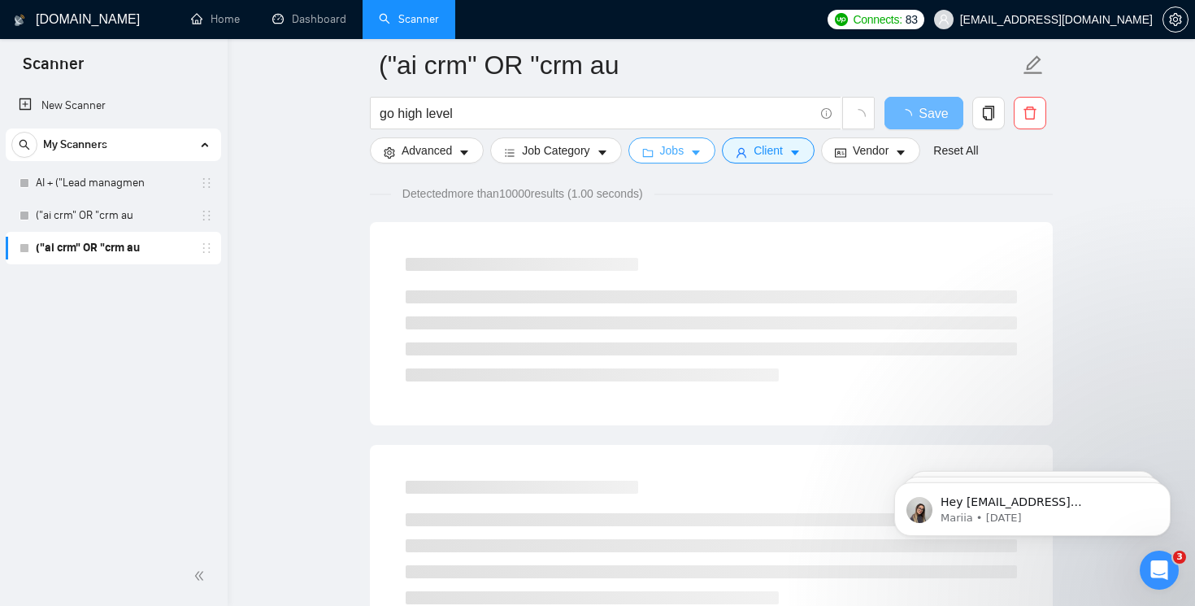
click at [700, 151] on icon "caret-down" at bounding box center [696, 153] width 8 height 5
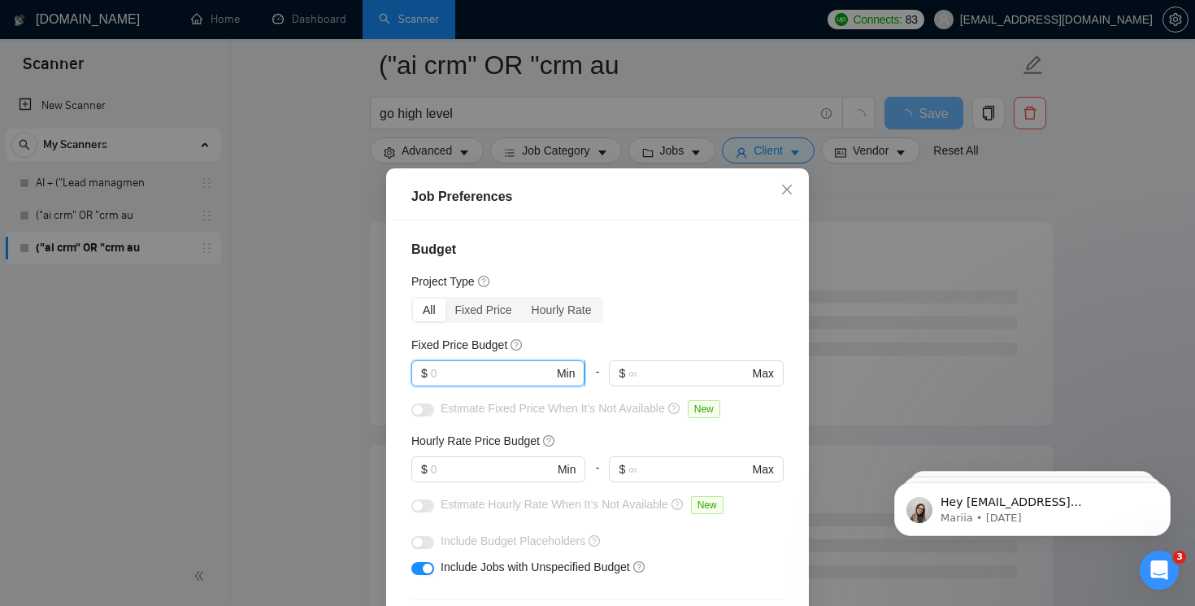
click at [500, 372] on input "text" at bounding box center [492, 373] width 123 height 18
click at [510, 476] on input "text" at bounding box center [492, 469] width 123 height 18
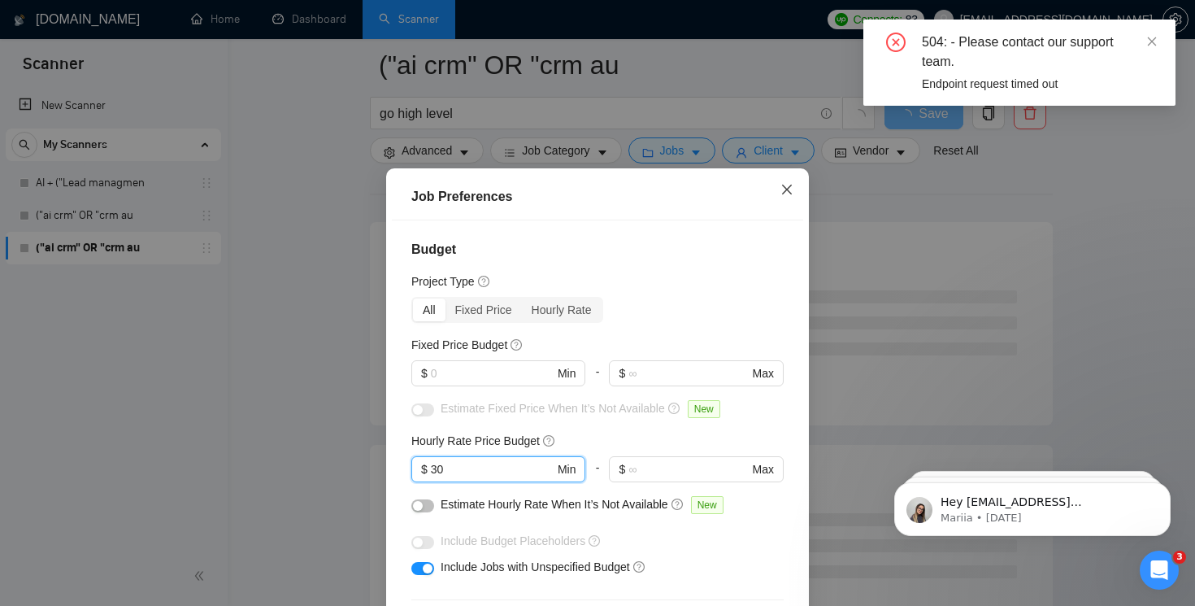
type input "30"
click at [791, 194] on icon "close" at bounding box center [787, 189] width 13 height 13
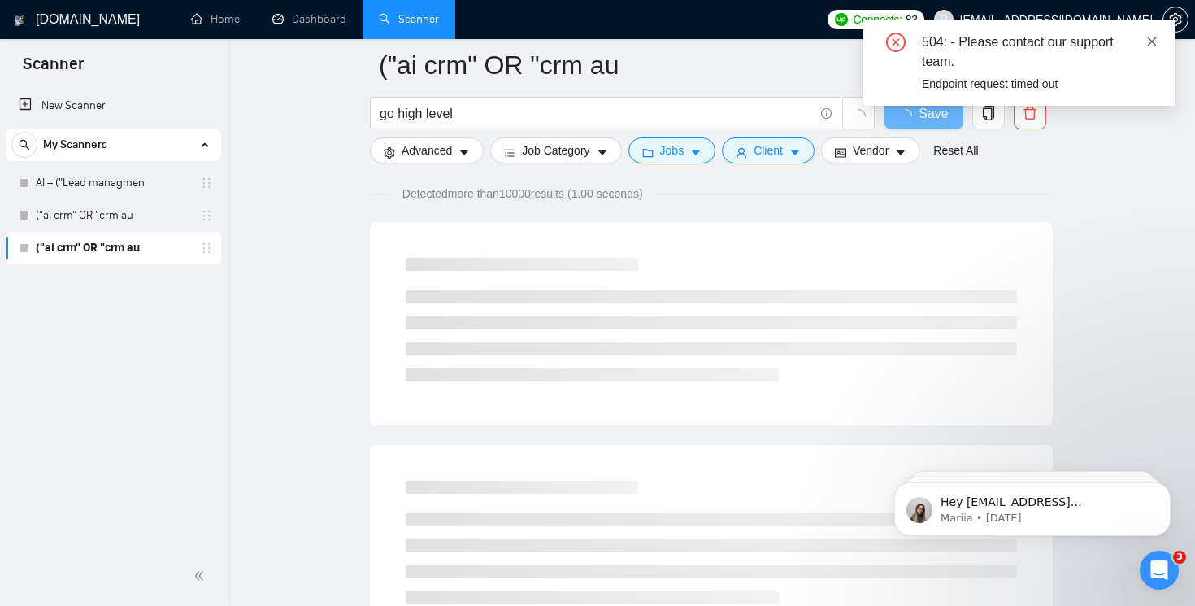
click at [1151, 41] on icon "close" at bounding box center [1152, 41] width 11 height 11
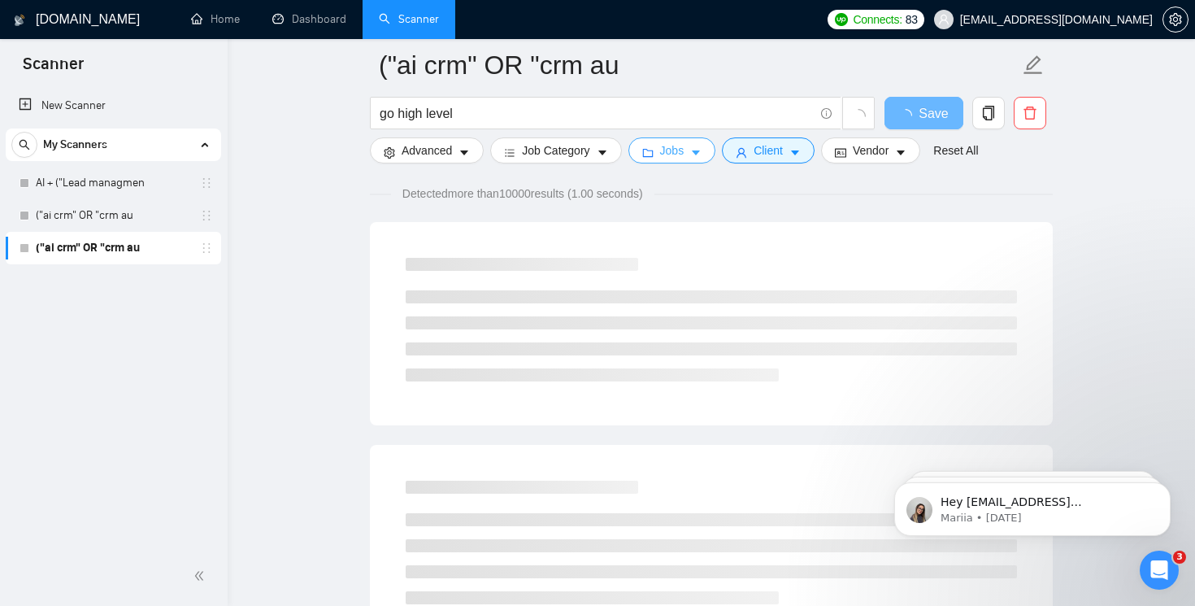
click at [701, 150] on icon "caret-down" at bounding box center [695, 152] width 11 height 11
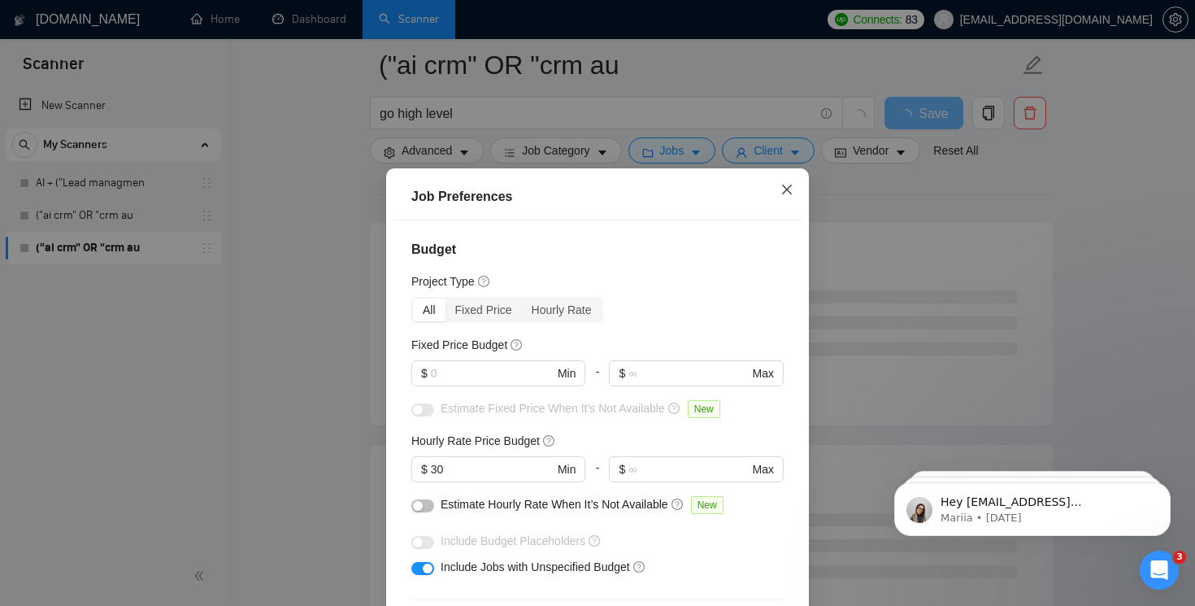
click at [786, 193] on icon "close" at bounding box center [787, 189] width 13 height 13
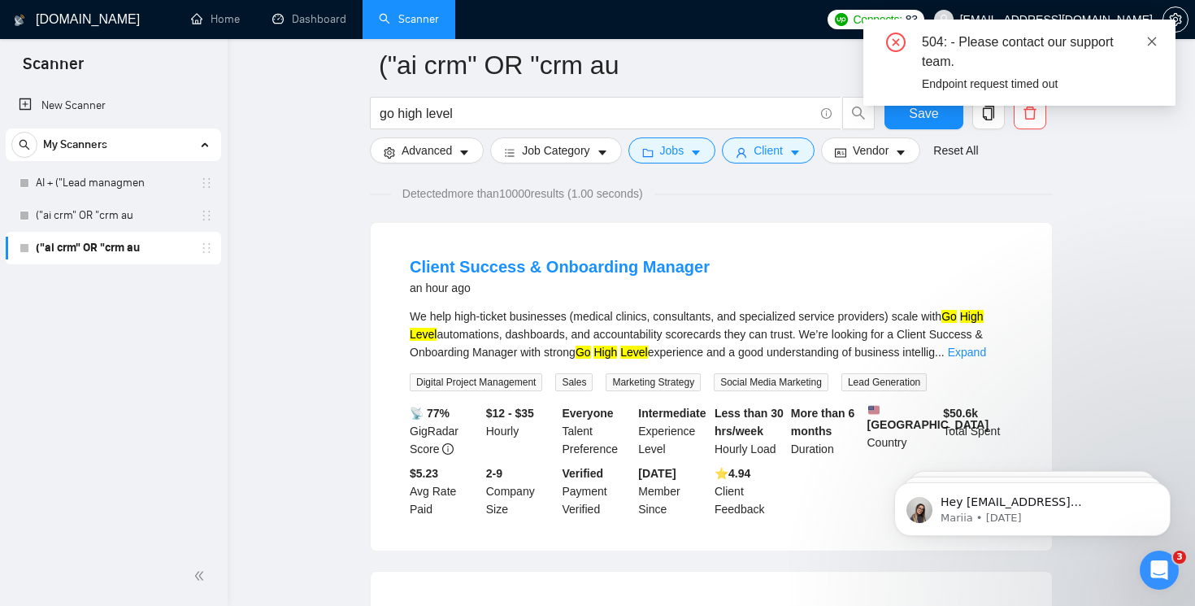
click at [1152, 40] on icon "close" at bounding box center [1152, 41] width 11 height 11
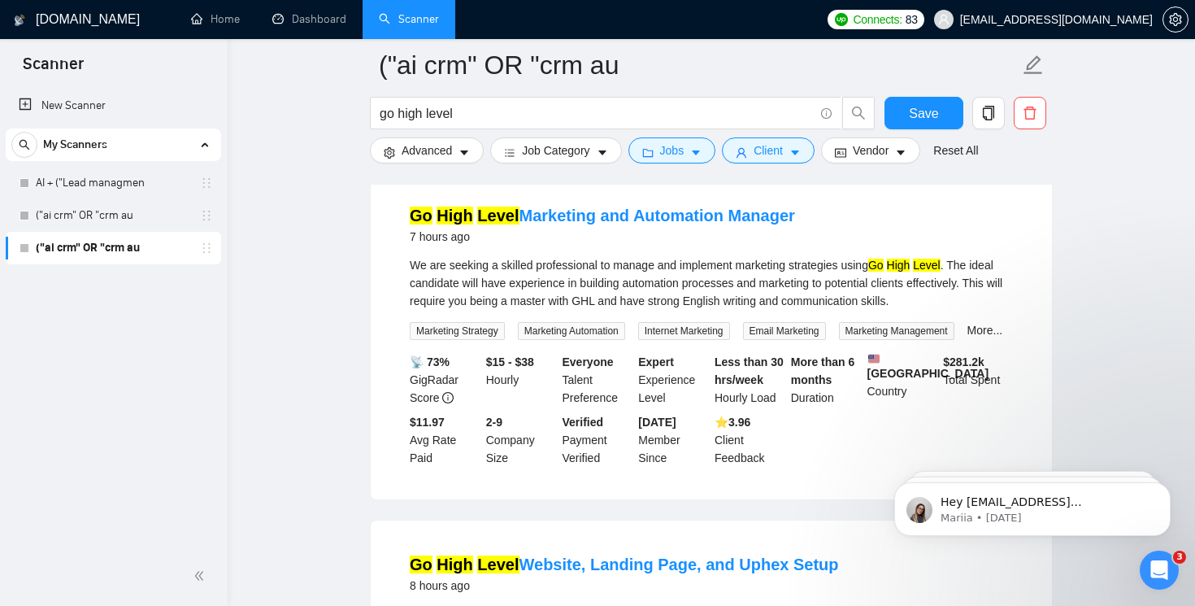
scroll to position [2774, 0]
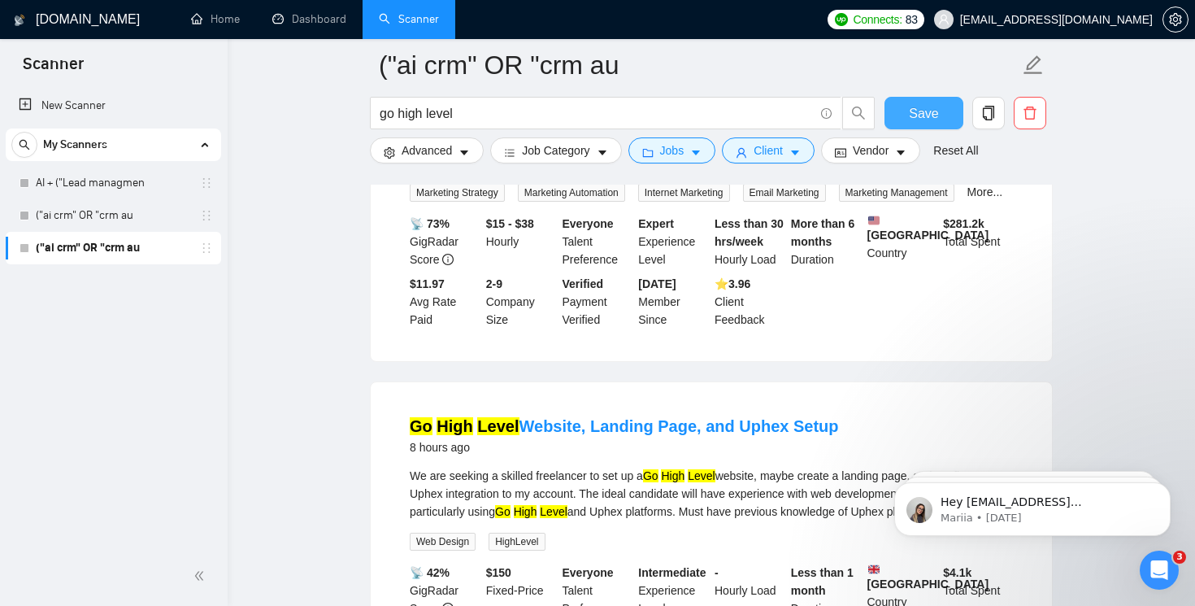
click at [922, 117] on span "Save" at bounding box center [923, 113] width 29 height 20
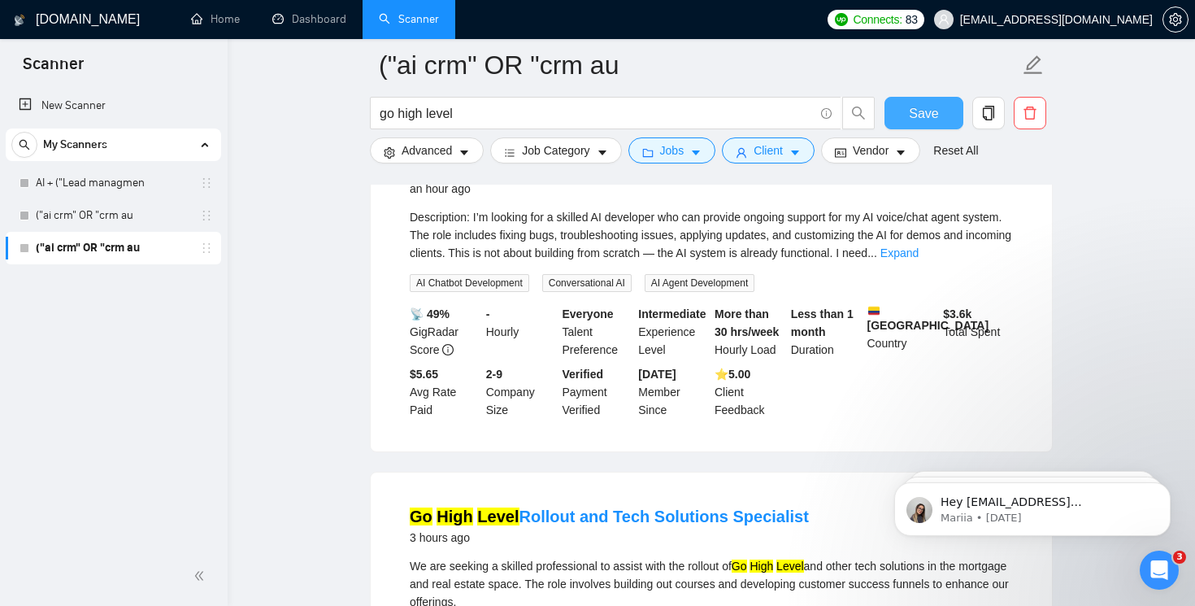
scroll to position [565, 0]
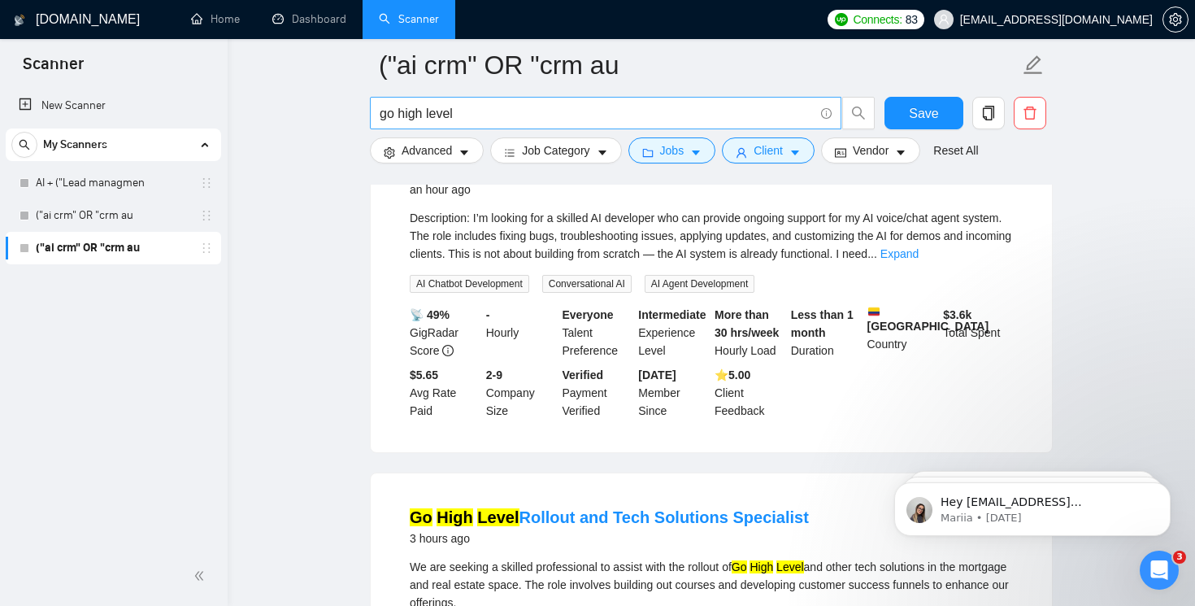
click at [467, 119] on input "go high level" at bounding box center [597, 113] width 434 height 20
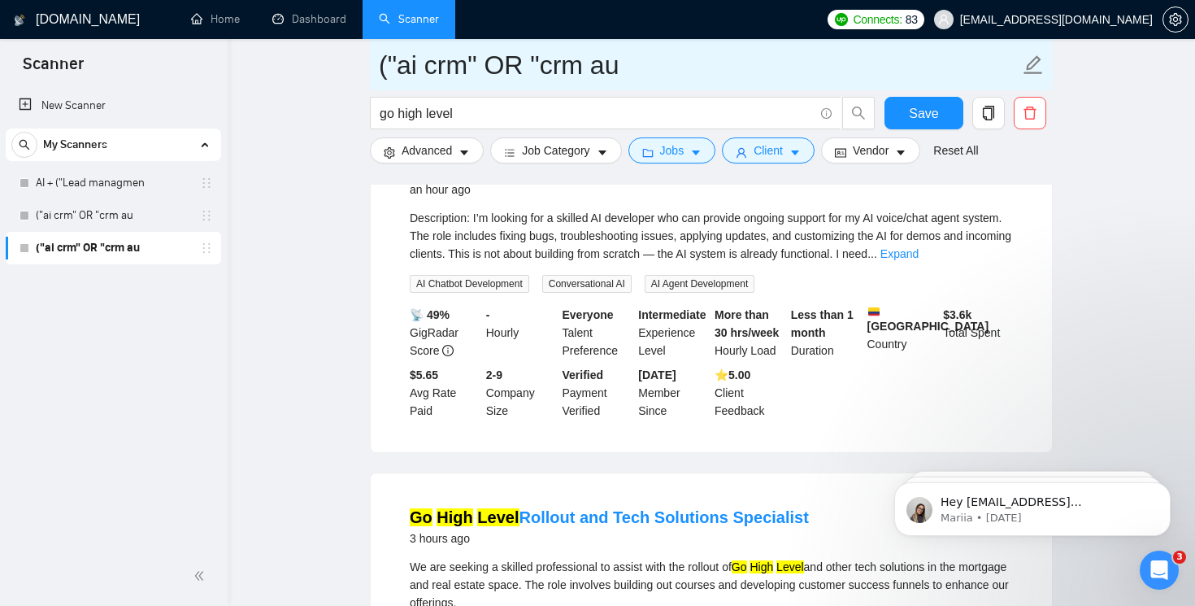
click at [1032, 67] on icon "edit" at bounding box center [1034, 64] width 19 height 19
type input "GHL"
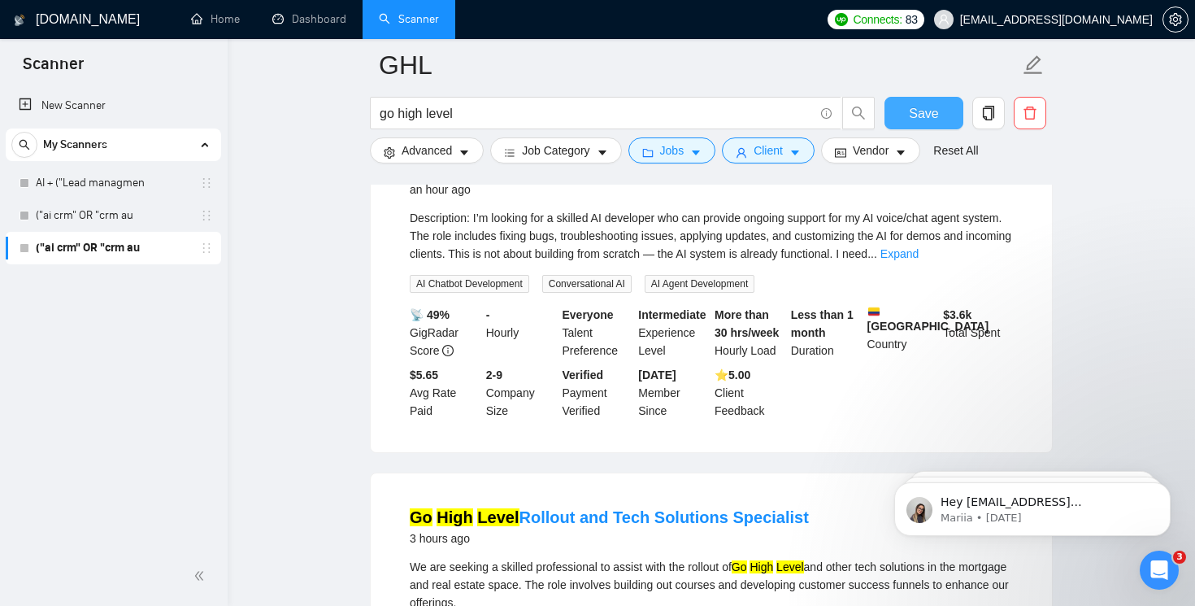
click at [937, 122] on span "Save" at bounding box center [923, 113] width 29 height 20
click at [118, 209] on link "("ai crm" OR "crm au" at bounding box center [113, 215] width 155 height 33
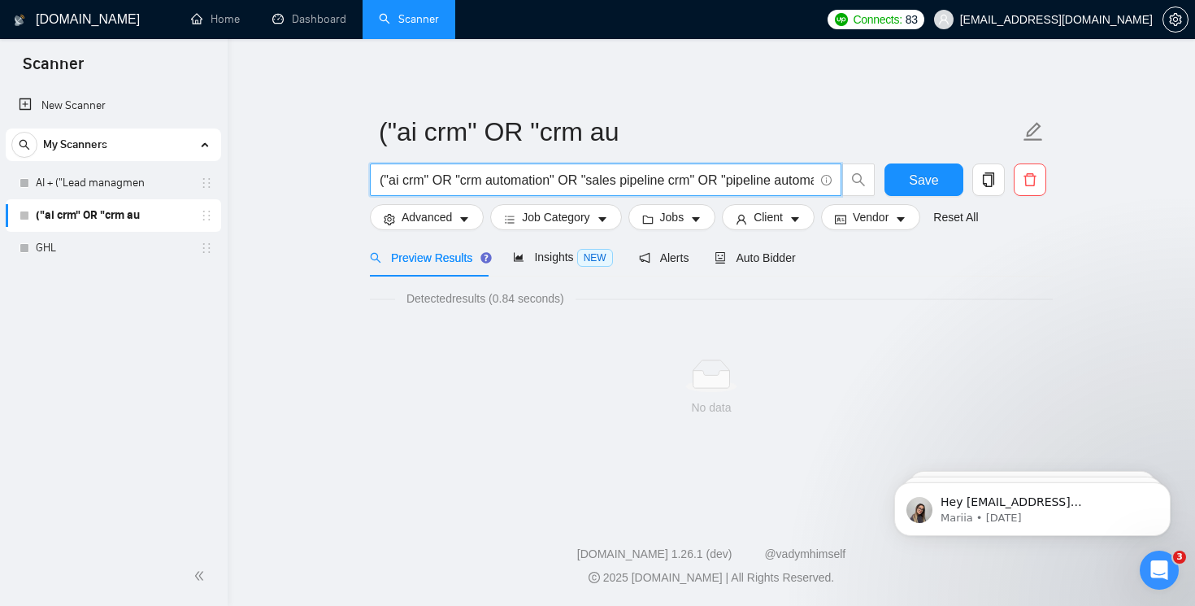
click at [611, 182] on input "("ai crm" OR "crm automation" OR "sales pipeline crm" OR "pipeline automation" …" at bounding box center [597, 180] width 434 height 20
click at [742, 175] on input "("ai crm" OR "crm automation" OR "sales pipeline crm" OR "pipeline automation" …" at bounding box center [597, 180] width 434 height 20
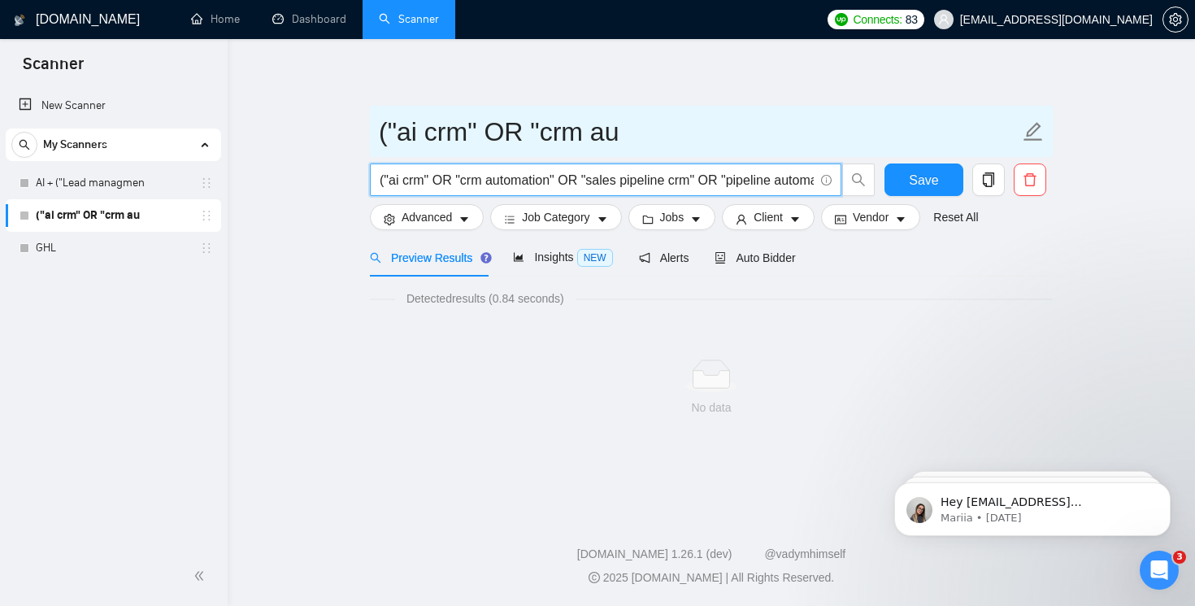
click at [1034, 133] on icon "edit" at bounding box center [1034, 131] width 19 height 19
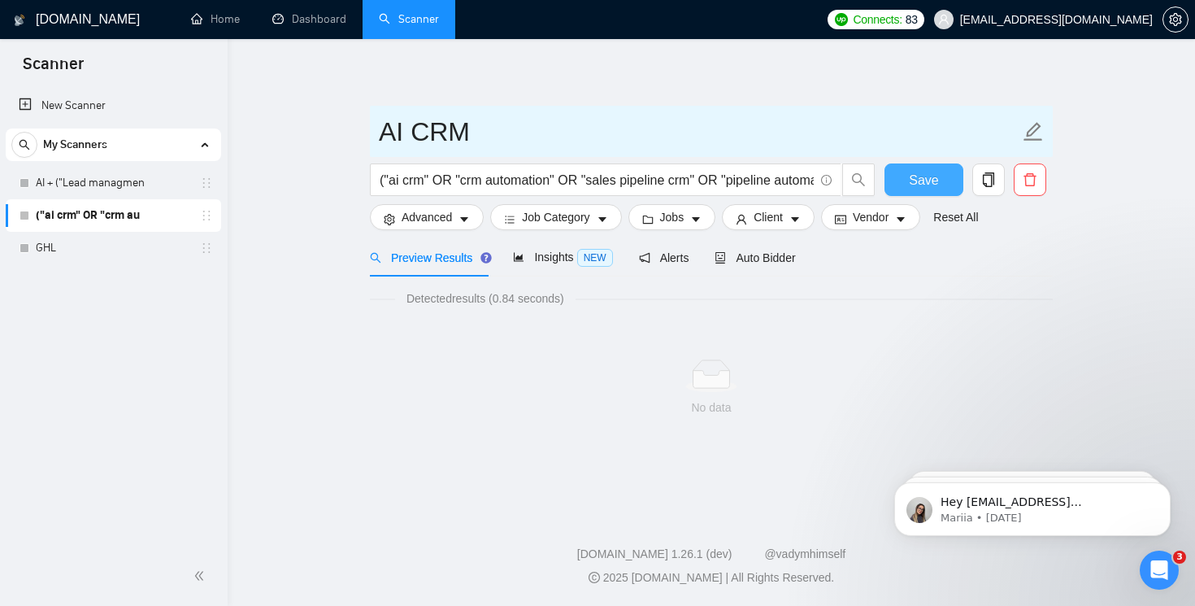
type input "AI CRM"
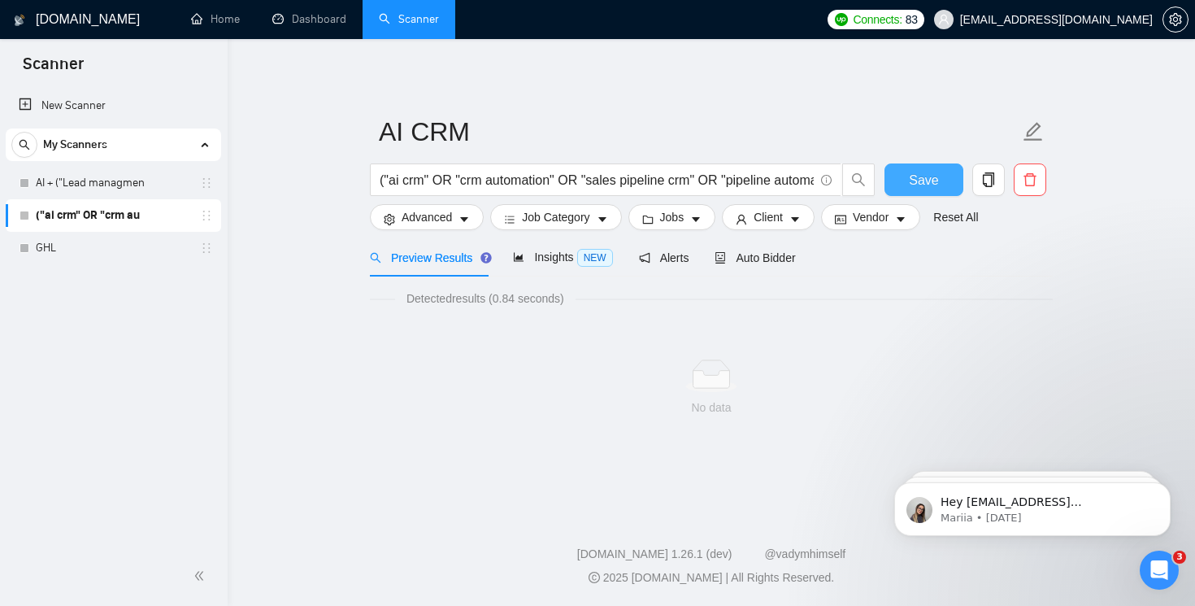
click at [932, 173] on span "Save" at bounding box center [923, 180] width 29 height 20
click at [115, 178] on link "AI + ("Lead managmen" at bounding box center [113, 183] width 155 height 33
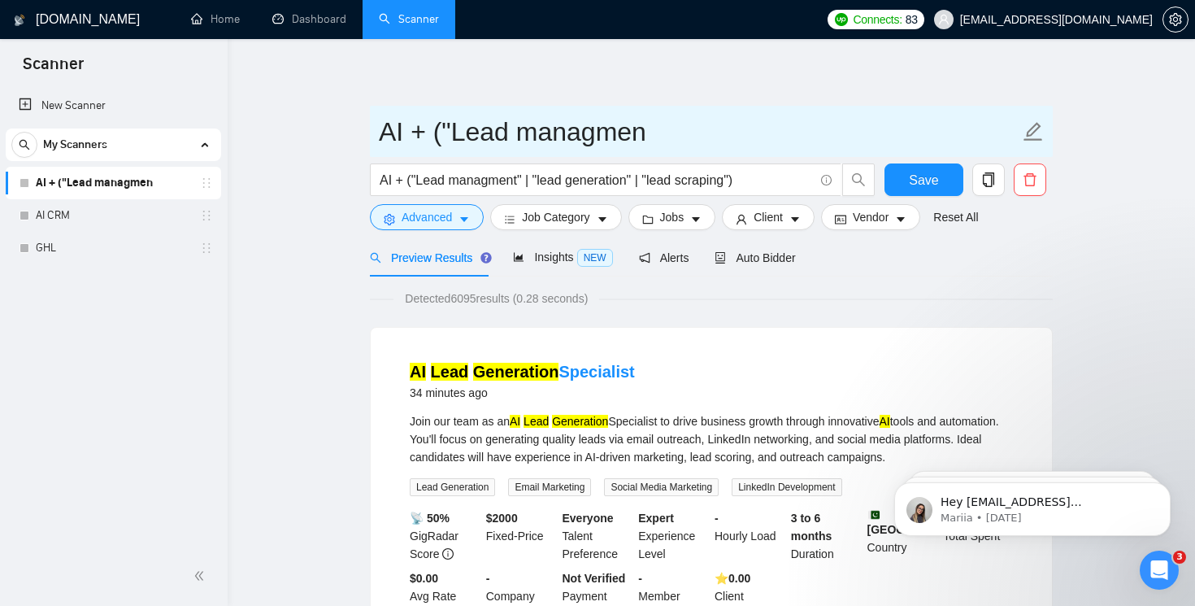
click at [1030, 136] on icon "edit" at bounding box center [1034, 131] width 19 height 19
drag, startPoint x: 450, startPoint y: 125, endPoint x: 410, endPoint y: 124, distance: 39.9
click at [410, 124] on input "AI + ("Lead managmen" at bounding box center [699, 131] width 641 height 41
type input "AI Lead managment"
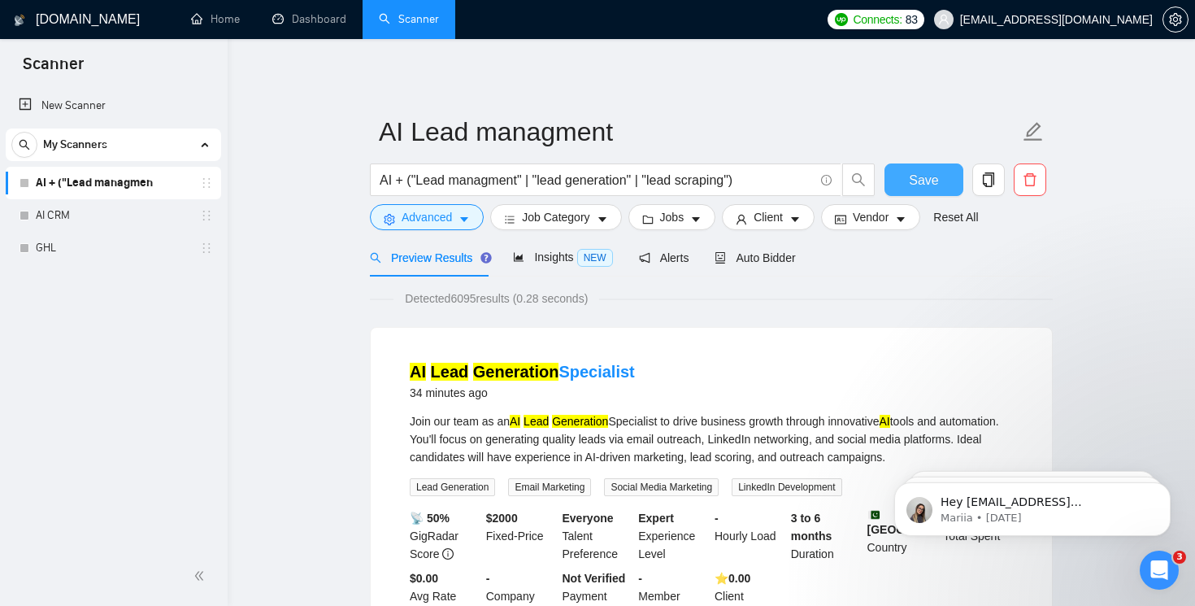
click at [945, 180] on button "Save" at bounding box center [924, 179] width 79 height 33
